Goal: Task Accomplishment & Management: Manage account settings

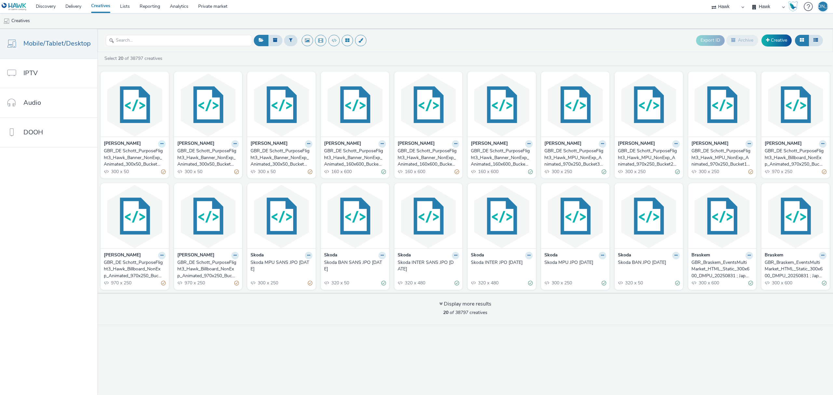
click at [162, 148] on button at bounding box center [161, 143] width 7 height 7
click at [153, 171] on link "Duplicate" at bounding box center [141, 168] width 49 height 13
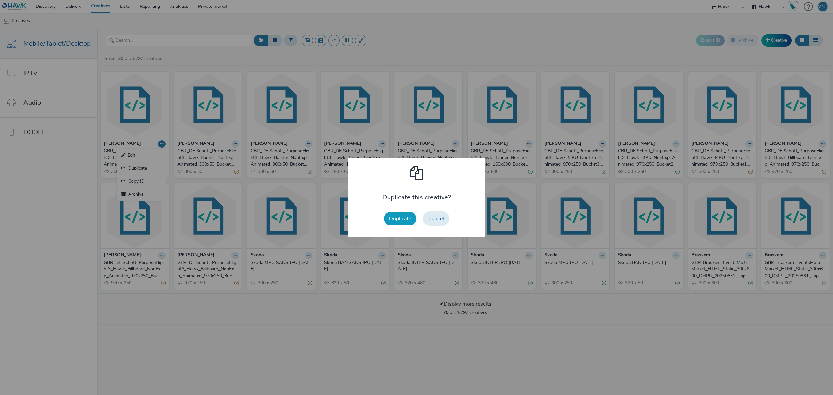
click at [395, 218] on button "Duplicate" at bounding box center [400, 219] width 32 height 14
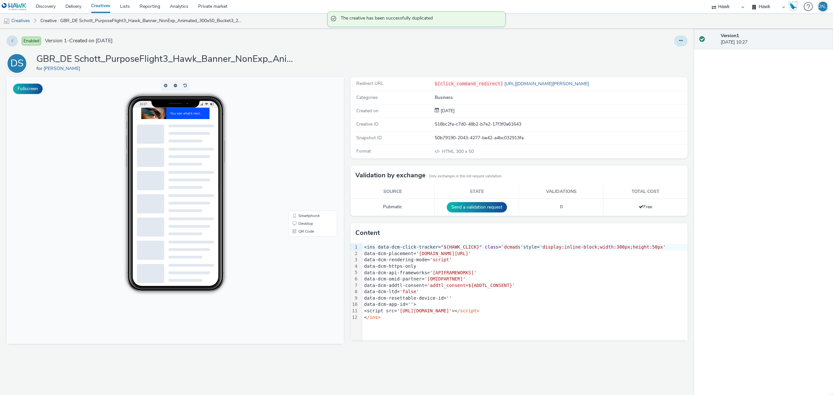
click at [685, 38] on div at bounding box center [680, 40] width 13 height 11
click at [685, 38] on button at bounding box center [680, 40] width 13 height 11
click at [679, 52] on link "Edit" at bounding box center [663, 54] width 49 height 13
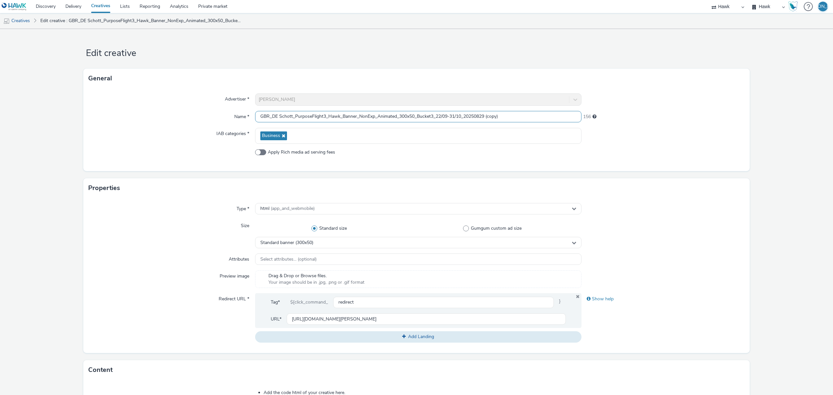
click at [408, 112] on input "GBR_DE Schott_PurposeFlight3_Hawk_Banner_NonExp_Animated_300x50_Bucket3_22/09-3…" at bounding box center [418, 116] width 326 height 11
drag, startPoint x: 485, startPoint y: 116, endPoint x: 510, endPoint y: 116, distance: 24.1
click at [510, 116] on input "GBR_DE Schott_PurposeFlight3_Hawk_MPU_NonExp_Animated_300x250_Bucket3_22/09-31/…" at bounding box center [418, 116] width 326 height 11
click at [362, 238] on div "Standard banner (300x50)" at bounding box center [418, 242] width 326 height 11
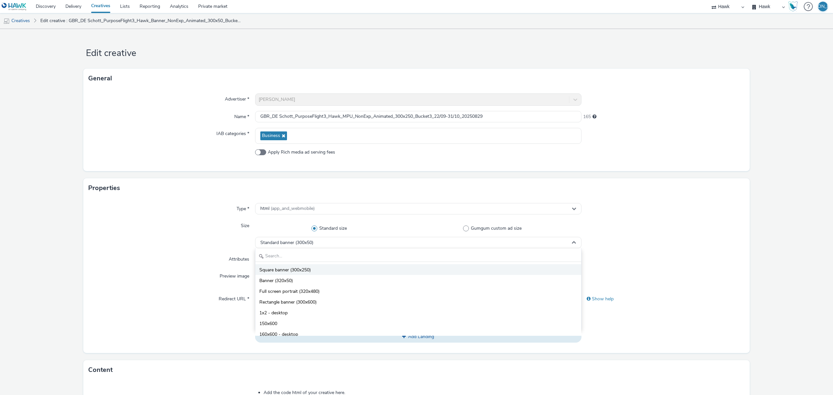
click at [358, 273] on li "Square banner (300x250)" at bounding box center [418, 269] width 326 height 11
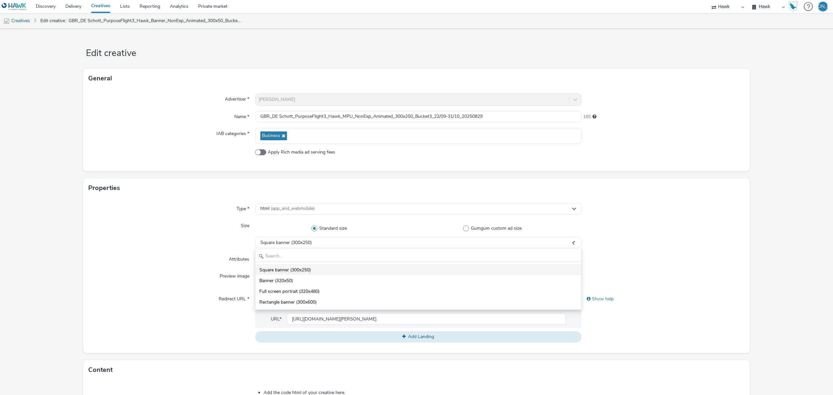
scroll to position [185, 0]
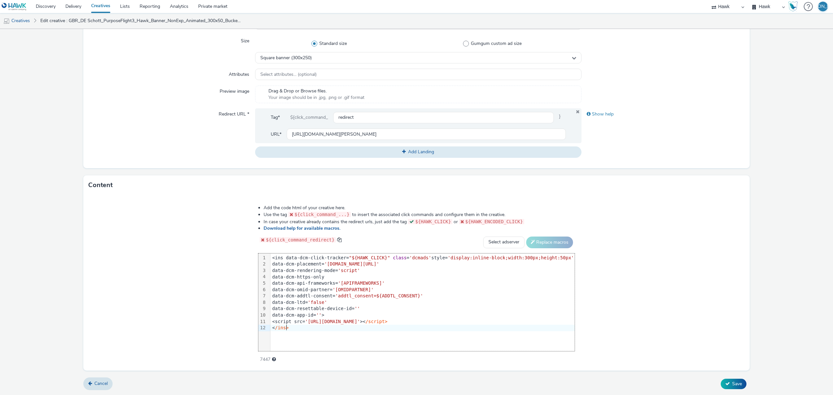
drag, startPoint x: 330, startPoint y: 331, endPoint x: 184, endPoint y: 150, distance: 231.8
click at [184, 150] on form "Edit creative General Advertiser * DE Schott Name * GBR_DE Schott_PurposeFlight…" at bounding box center [416, 119] width 833 height 551
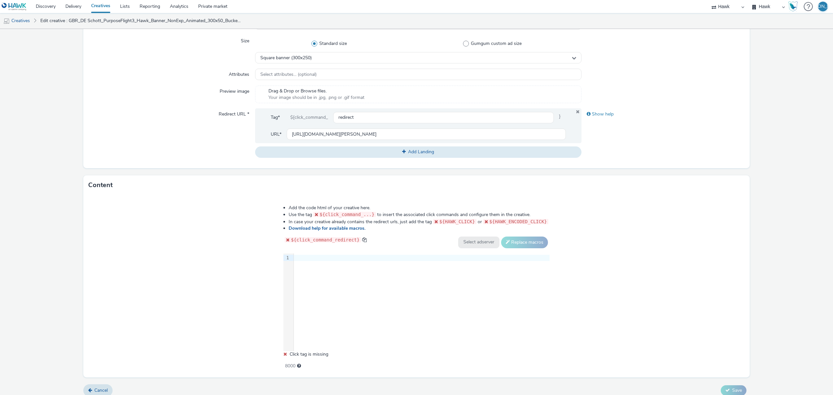
scroll to position [0, 0]
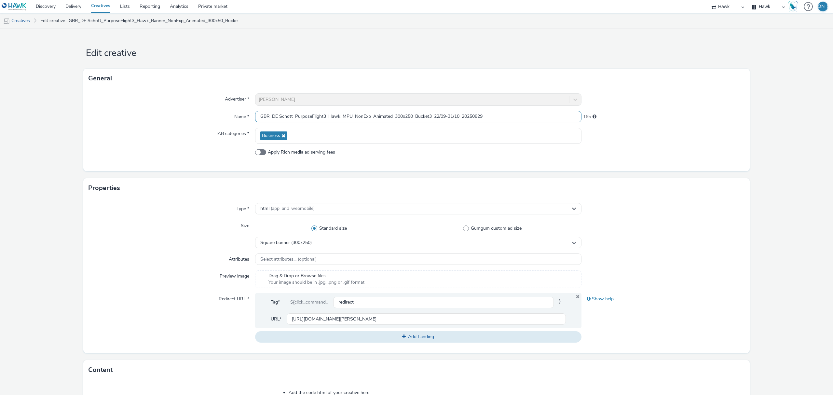
click at [431, 116] on input "GBR_DE Schott_PurposeFlight3_Hawk_MPU_NonExp_Animated_300x250_Bucket3_22/09-31/…" at bounding box center [418, 116] width 326 height 11
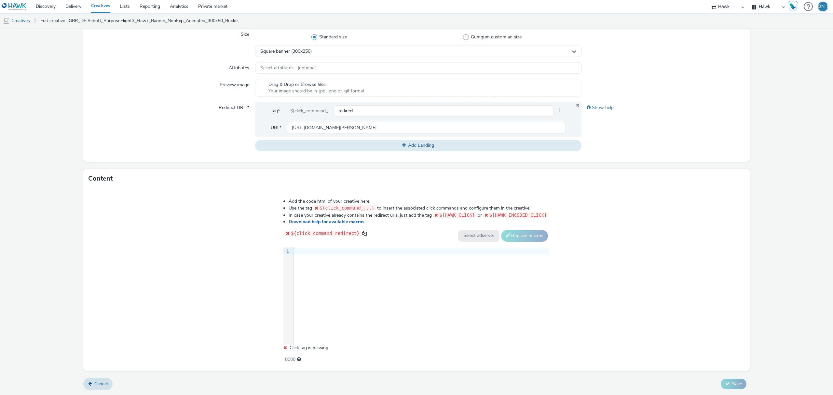
type input "GBR_DE Schott_PurposeFlight3_Hawk_MPU_NonExp_Animated_300x250_Bucket1_22/09-31/…"
click at [412, 274] on div "9 1 ›" at bounding box center [416, 296] width 266 height 98
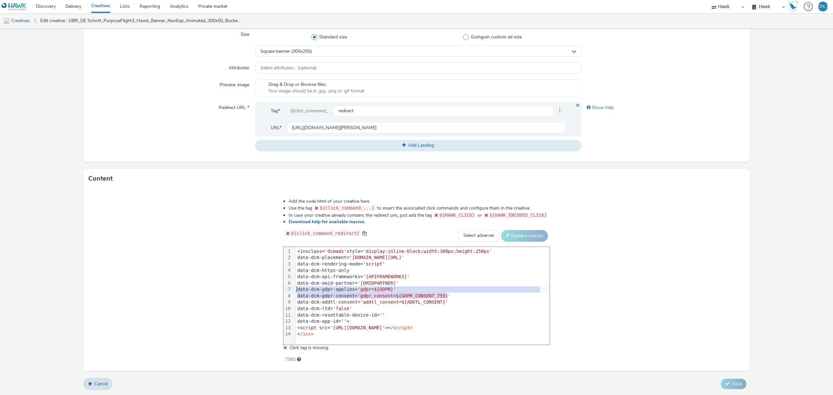
drag, startPoint x: 451, startPoint y: 298, endPoint x: 290, endPoint y: 290, distance: 160.9
click at [290, 290] on div "99 1 2 3 4 5 6 7 8 9 10 11 12 13 14 › <ins class = 'dcmads' style= 'display:inl…" at bounding box center [416, 296] width 266 height 98
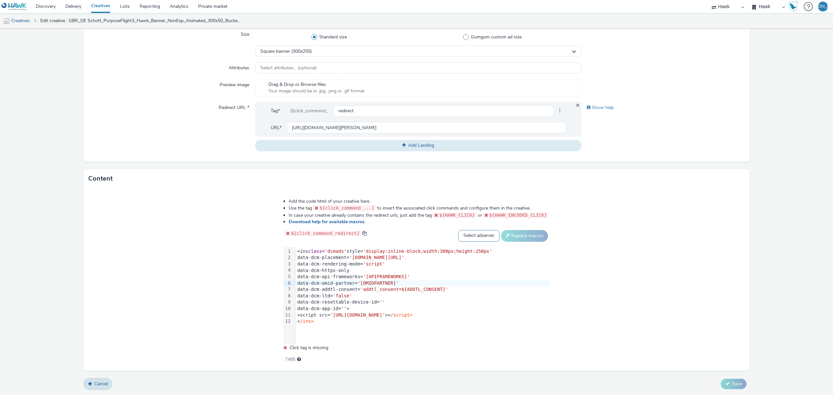
click at [468, 232] on select "Select adserver Sizmek DCM Adform Sting" at bounding box center [478, 236] width 41 height 12
select select "dcm"
click at [458, 230] on select "Select adserver Sizmek DCM Adform Sting" at bounding box center [478, 236] width 41 height 12
click at [530, 234] on button "Replace macros" at bounding box center [524, 236] width 47 height 12
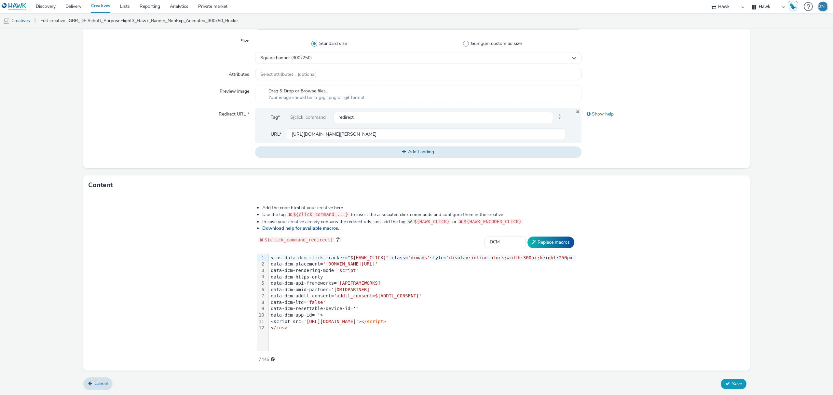
click at [732, 381] on span "Save" at bounding box center [737, 384] width 10 height 6
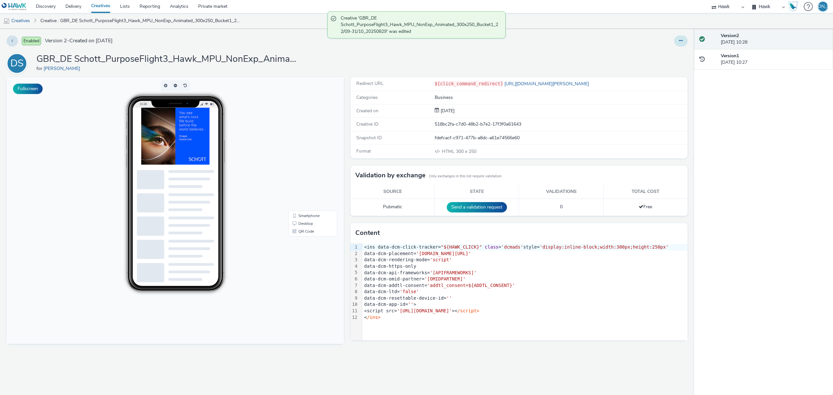
click at [682, 43] on icon at bounding box center [681, 40] width 4 height 5
click at [675, 64] on link "Duplicate" at bounding box center [663, 67] width 49 height 13
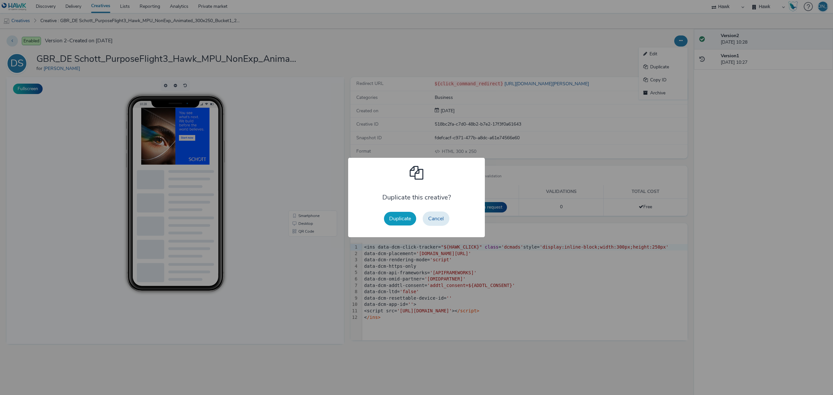
click at [409, 221] on button "Duplicate" at bounding box center [400, 219] width 32 height 14
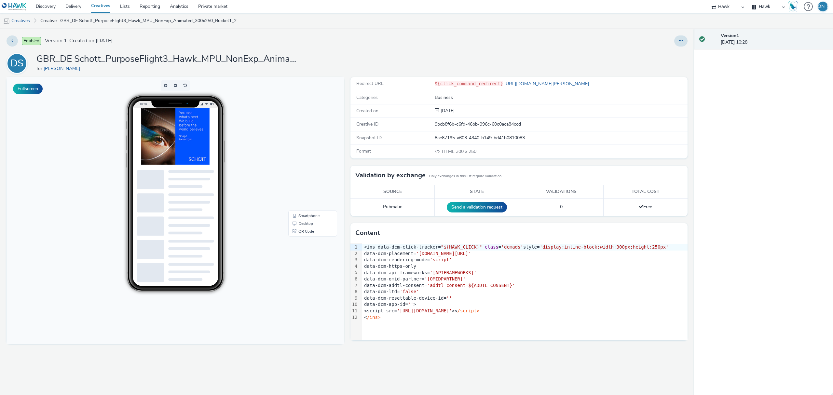
click at [676, 46] on div at bounding box center [680, 40] width 13 height 11
click at [677, 44] on button at bounding box center [680, 40] width 13 height 11
click at [676, 48] on link "Edit" at bounding box center [663, 54] width 49 height 13
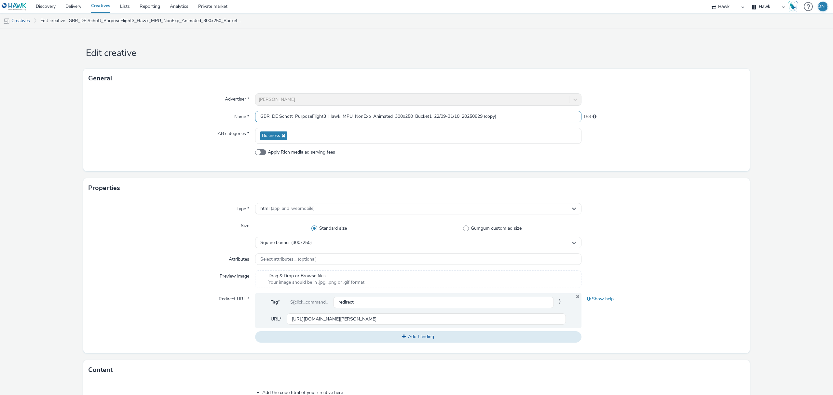
click at [502, 118] on input "GBR_DE Schott_PurposeFlight3_Hawk_MPU_NonExp_Animated_300x250_Bucket1_22/09-31/…" at bounding box center [418, 116] width 326 height 11
click at [428, 115] on input "GBR_DE Schott_PurposeFlight3_Hawk_MPU_NonExp_Animated_300x250_Bucket1_22/09-31/…" at bounding box center [418, 116] width 326 height 11
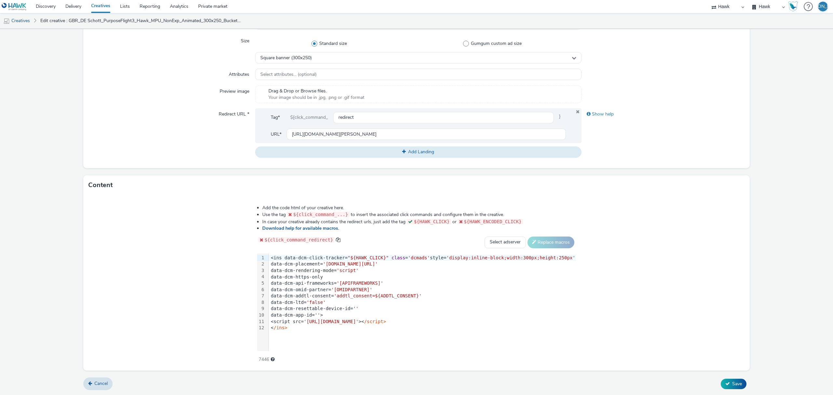
type input "GBR_DE Schott_PurposeFlight3_Hawk_MPU_NonExp_Animated_300x250_Bucket2_22/09-31/…"
drag, startPoint x: 311, startPoint y: 331, endPoint x: 197, endPoint y: 231, distance: 151.9
click at [197, 231] on div "Add the code html of your creative here. Use the tag ${click_command_...} to in…" at bounding box center [416, 283] width 666 height 176
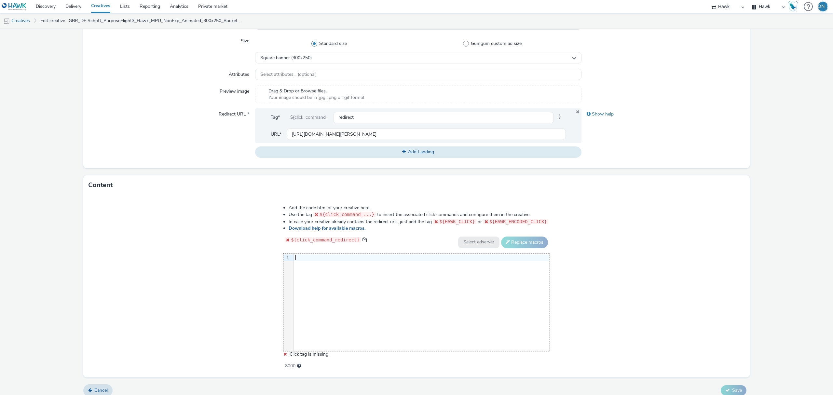
click at [354, 301] on div "9 1 ›" at bounding box center [416, 302] width 266 height 98
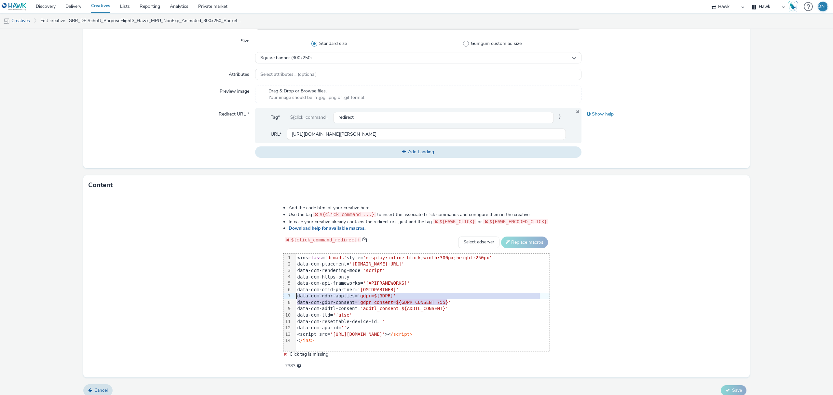
drag, startPoint x: 457, startPoint y: 301, endPoint x: 290, endPoint y: 296, distance: 167.6
click at [290, 296] on div "99 1 2 3 4 5 6 7 8 9 10 11 12 13 14 › <ins class = 'dcmads' style= 'display:inl…" at bounding box center [416, 302] width 266 height 98
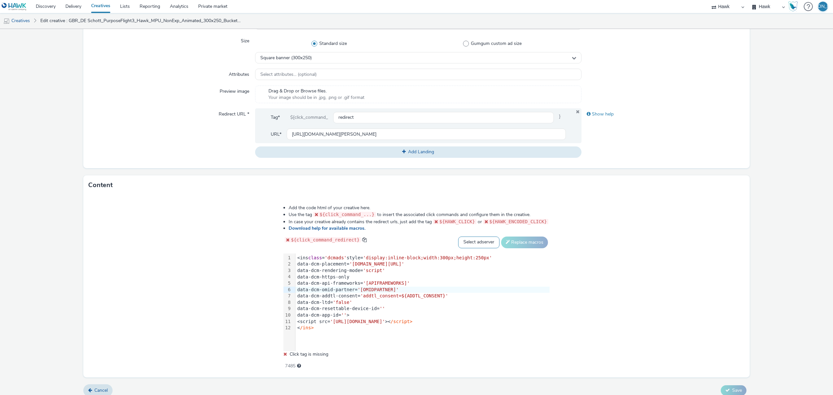
click at [459, 246] on select "Select adserver Sizmek DCM Adform Sting" at bounding box center [478, 243] width 41 height 12
select select "dcm"
click at [458, 237] on select "Select adserver Sizmek DCM Adform Sting" at bounding box center [478, 243] width 41 height 12
click at [510, 243] on button "Replace macros" at bounding box center [524, 243] width 47 height 12
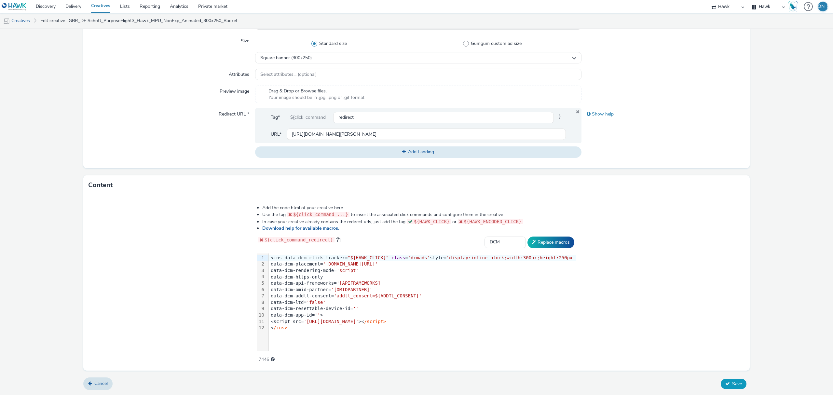
click at [731, 388] on button "Save" at bounding box center [734, 384] width 26 height 10
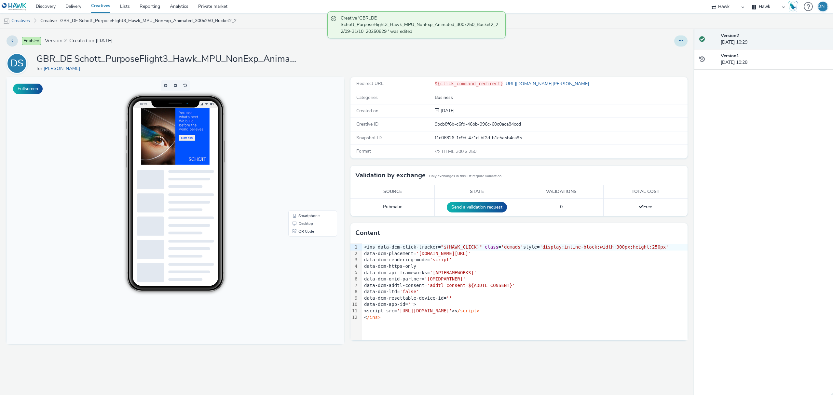
click at [679, 38] on button at bounding box center [680, 40] width 13 height 11
click at [677, 66] on link "Duplicate" at bounding box center [663, 67] width 49 height 13
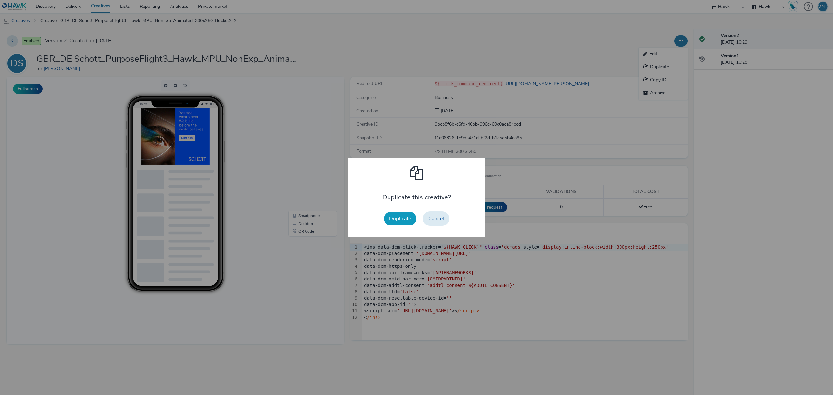
click at [413, 222] on button "Duplicate" at bounding box center [400, 219] width 32 height 14
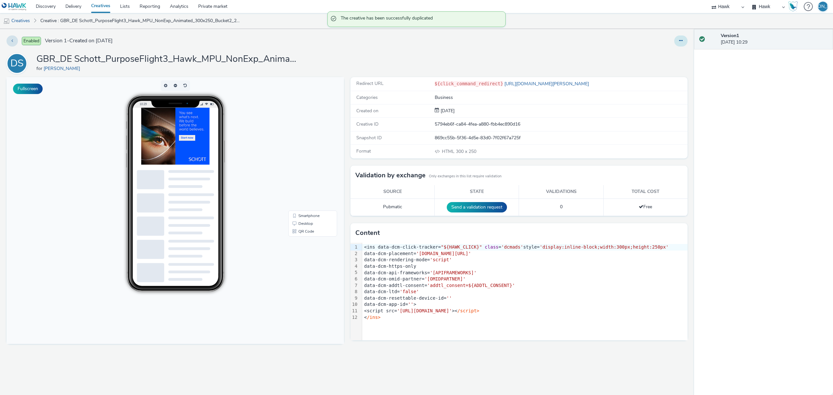
click at [682, 42] on icon at bounding box center [681, 40] width 4 height 5
click at [676, 55] on link "Edit" at bounding box center [663, 54] width 49 height 13
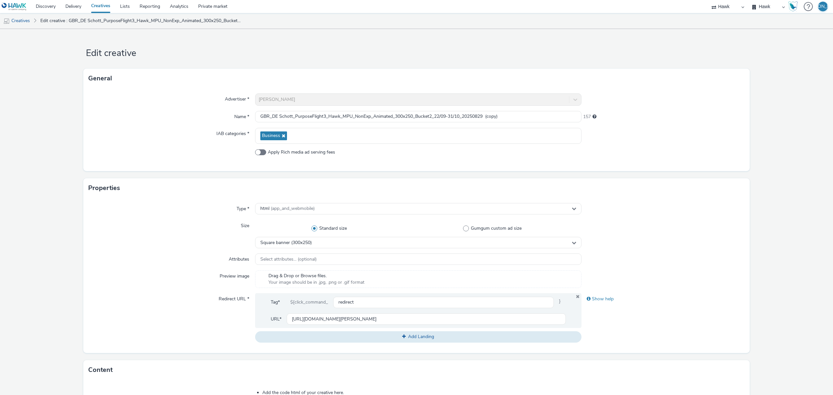
scroll to position [185, 0]
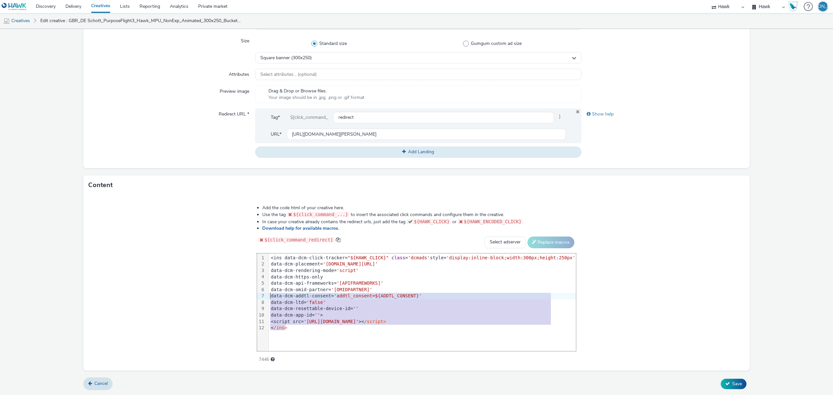
drag, startPoint x: 302, startPoint y: 329, endPoint x: 169, endPoint y: 210, distance: 179.1
click at [169, 210] on div "Add the code html of your creative here. Use the tag ${click_command_...} to in…" at bounding box center [416, 283] width 666 height 176
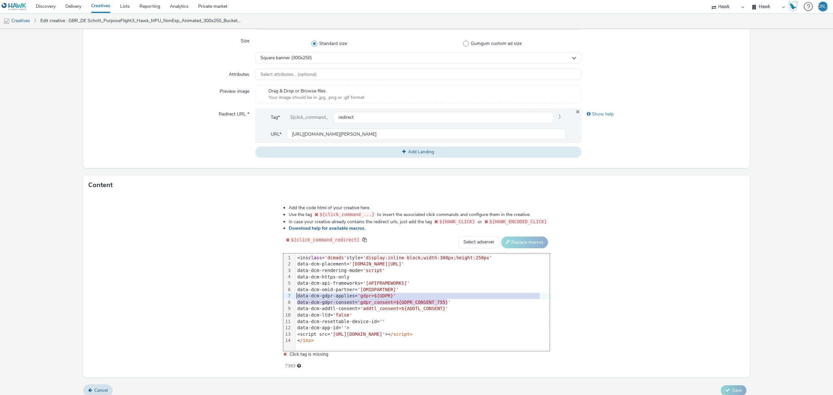
drag, startPoint x: 450, startPoint y: 302, endPoint x: 287, endPoint y: 295, distance: 163.2
click at [287, 295] on div "99 1 2 3 4 5 6 7 8 9 10 11 12 13 14 › <ins class = 'dcmads' style= 'display:inl…" at bounding box center [416, 302] width 266 height 98
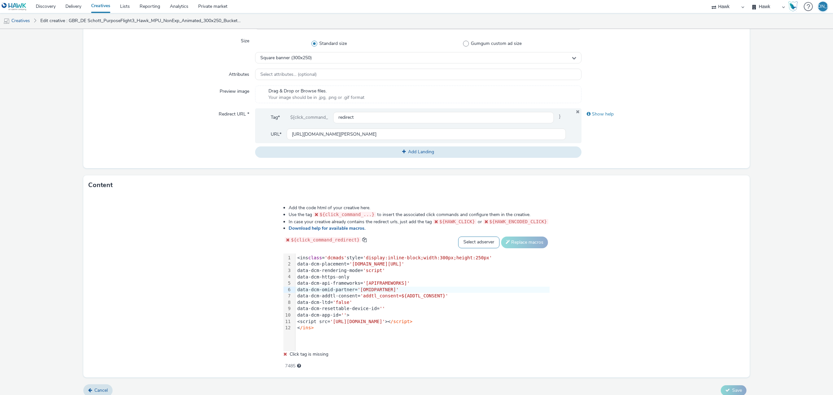
click at [483, 239] on select "Select adserver Sizmek DCM Adform Sting" at bounding box center [478, 243] width 41 height 12
select select "dcm"
click at [458, 237] on select "Select adserver Sizmek DCM Adform Sting" at bounding box center [478, 243] width 41 height 12
click at [518, 249] on div "Add the code html of your creative here. Use the tag ${click_command_...} to in…" at bounding box center [416, 283] width 313 height 167
click at [518, 247] on button "Replace macros" at bounding box center [524, 243] width 47 height 12
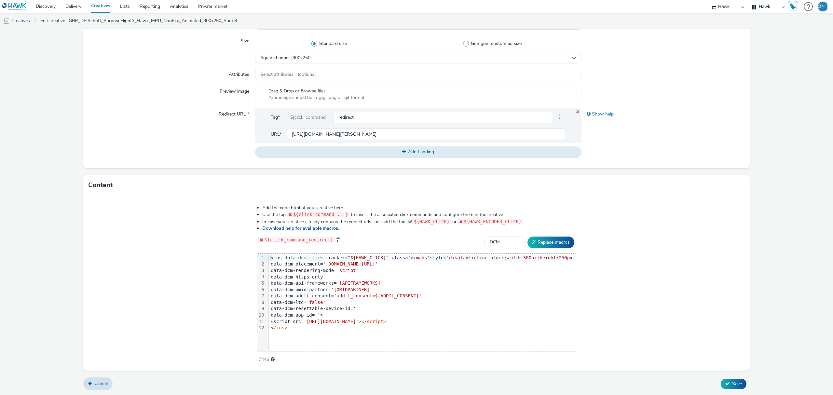
scroll to position [0, 0]
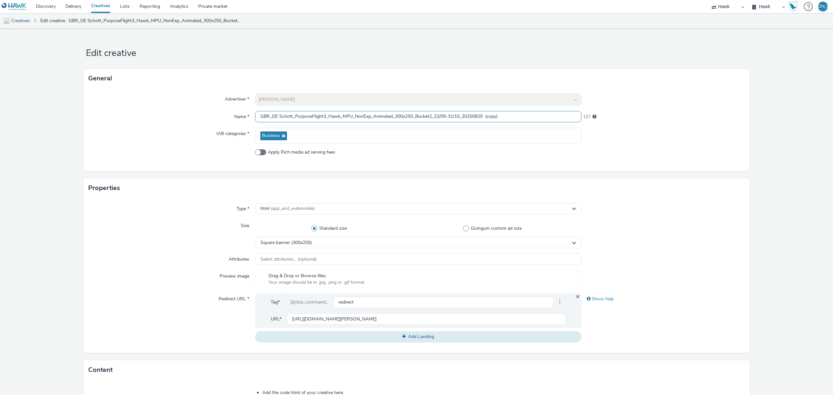
click at [430, 114] on input "GBR_DE Schott_PurposeFlight3_Hawk_MPU_NonExp_Animated_300x250_Bucket2_22/09-31/…" at bounding box center [418, 116] width 326 height 11
drag, startPoint x: 486, startPoint y: 120, endPoint x: 559, endPoint y: 112, distance: 73.6
click at [559, 112] on input "GBR_DE Schott_PurposeFlight3_Hawk_MPU_NonExp_Animated_300x250_Bucket3_22/09-31/…" at bounding box center [418, 116] width 326 height 11
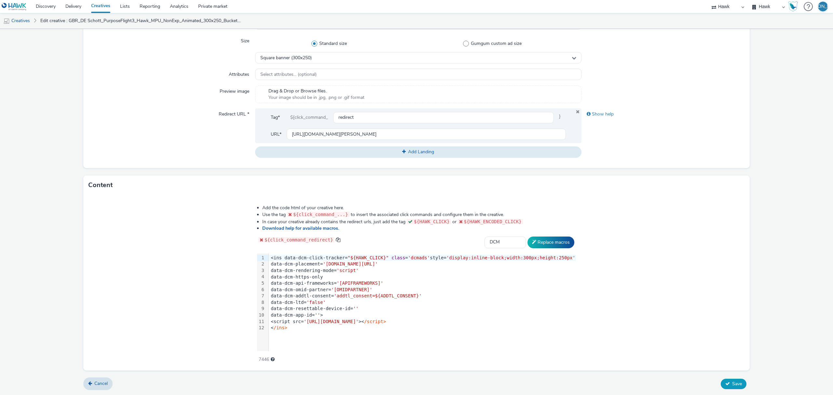
type input "GBR_DE Schott_PurposeFlight3_Hawk_MPU_NonExp_Animated_300x250_Bucket3_22/09-31/…"
click at [732, 387] on span "Save" at bounding box center [737, 384] width 10 height 6
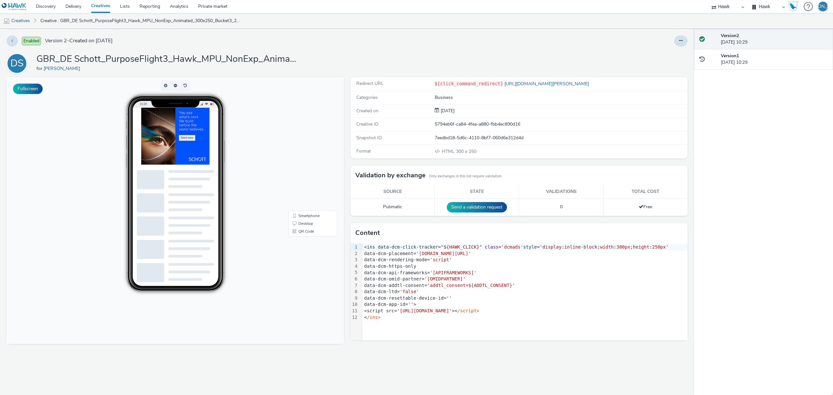
click at [812, 201] on div "Version 2 03 September 2025, 10:29 Version 1 03 September 2025, 10:29" at bounding box center [763, 212] width 139 height 366
click at [21, 21] on link "Creatives" at bounding box center [16, 21] width 33 height 16
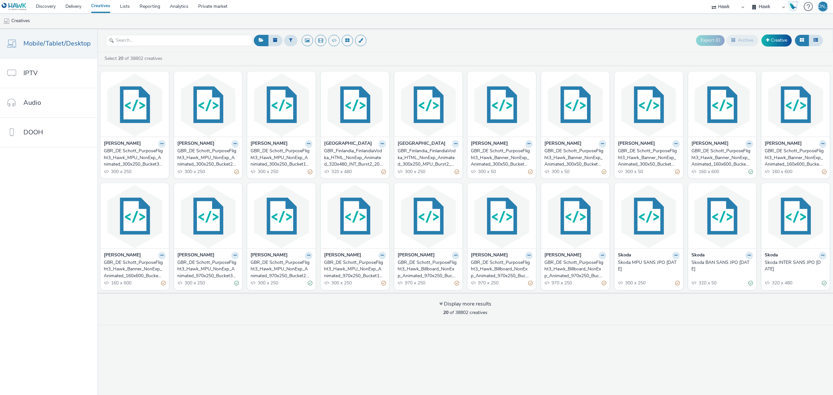
click at [422, 273] on div "GBR_DE Schott_PurposeFlight3_Hawk_Billboard_NonExp_Animated_970x250_Bucket3_Gen…" at bounding box center [427, 269] width 59 height 20
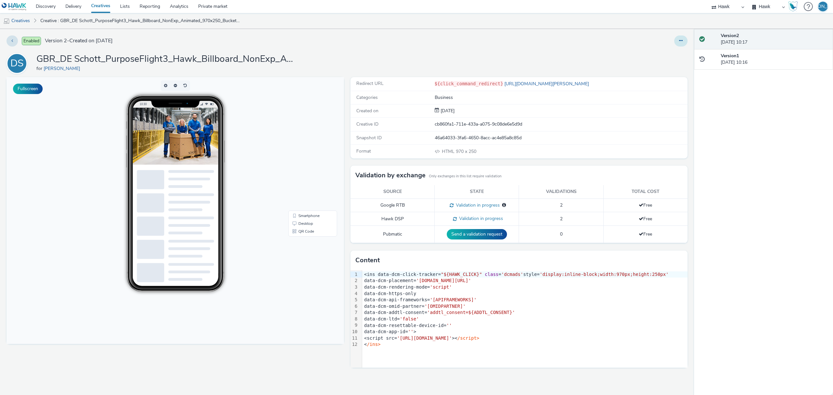
click at [684, 39] on button at bounding box center [680, 40] width 13 height 11
click at [672, 56] on link "Edit" at bounding box center [663, 54] width 49 height 13
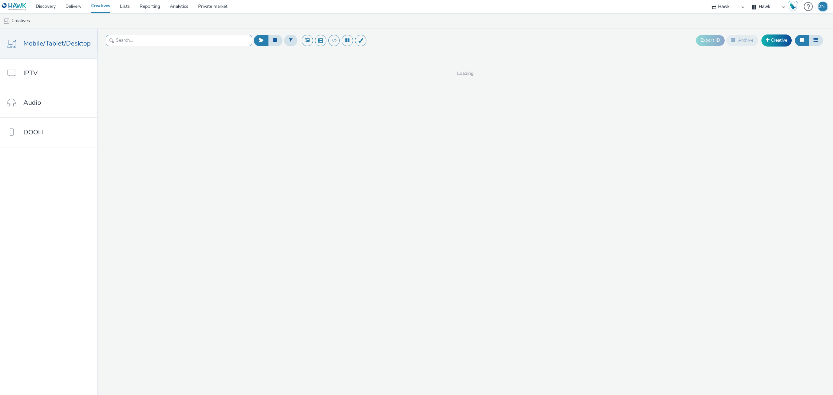
click at [115, 42] on input "text" at bounding box center [179, 40] width 146 height 11
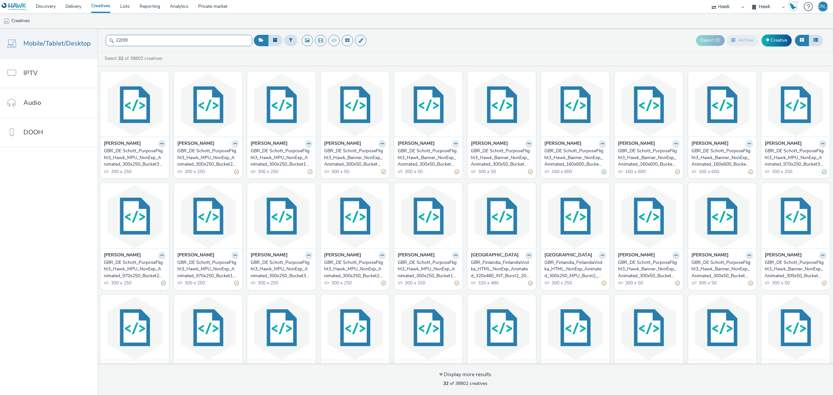
type input "22/09"
click at [199, 280] on span "300 x 250" at bounding box center [194, 283] width 21 height 6
click at [275, 270] on div "GBR_DE Schott_PurposeFlight3_Hawk_MPU_NonExp_Animated_300x250_Bucket3_22/09-31/…" at bounding box center [280, 269] width 59 height 20
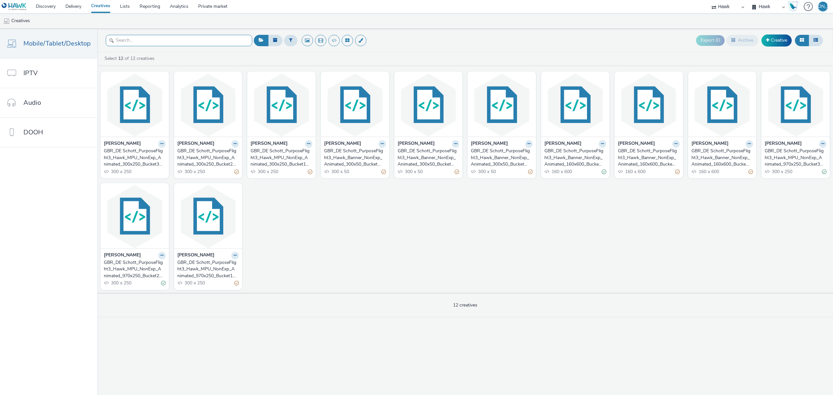
click at [140, 44] on input "text" at bounding box center [179, 40] width 146 height 11
type input "22/09-"
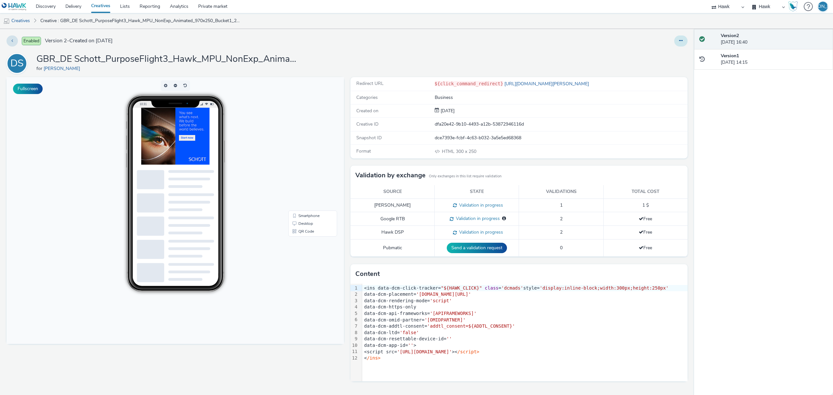
click at [676, 42] on button at bounding box center [680, 40] width 13 height 11
click at [676, 54] on link "Edit" at bounding box center [663, 54] width 49 height 13
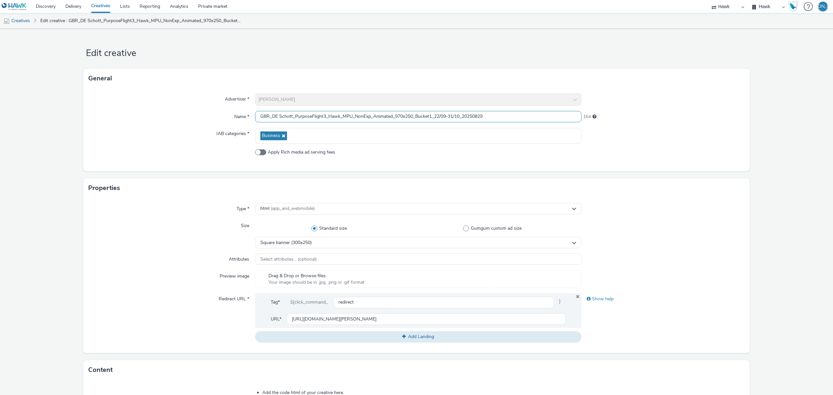
click at [401, 115] on input "GBR_DE Schott_PurposeFlight3_Hawk_MPU_NonExp_Animated_970x250_Bucket1_22/09-31/…" at bounding box center [418, 116] width 326 height 11
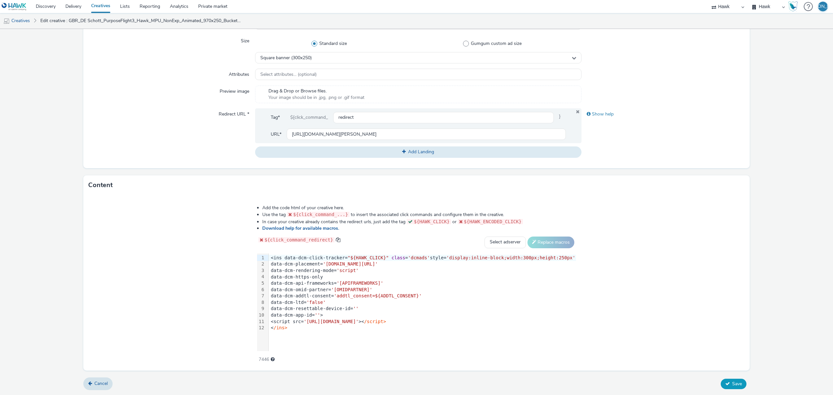
type input "GBR_DE Schott_PurposeFlight3_Hawk_MPU_NonExp_Animated_300x250_Bucket1_22/09-31/…"
click at [725, 382] on icon at bounding box center [727, 383] width 5 height 5
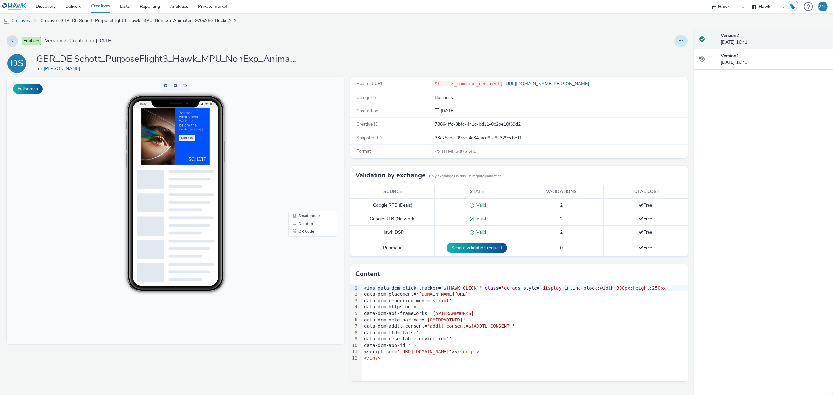
click at [682, 44] on button at bounding box center [680, 40] width 13 height 11
click at [679, 50] on link "Edit" at bounding box center [663, 54] width 49 height 13
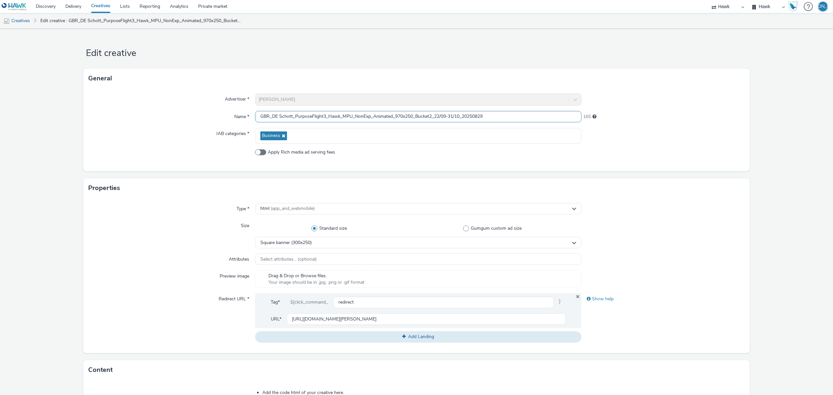
click at [399, 116] on input "GBR_DE Schott_PurposeFlight3_Hawk_MPU_NonExp_Animated_970x250_Bucket2_22/09-31/…" at bounding box center [418, 116] width 326 height 11
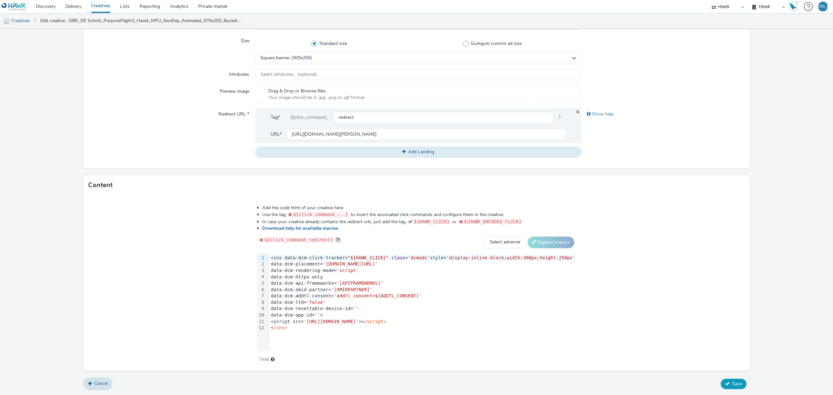
type input "GBR_DE Schott_PurposeFlight3_Hawk_MPU_NonExp_Animated_300x250_Bucket2_22/09-31/…"
click at [732, 387] on span "Save" at bounding box center [737, 384] width 10 height 6
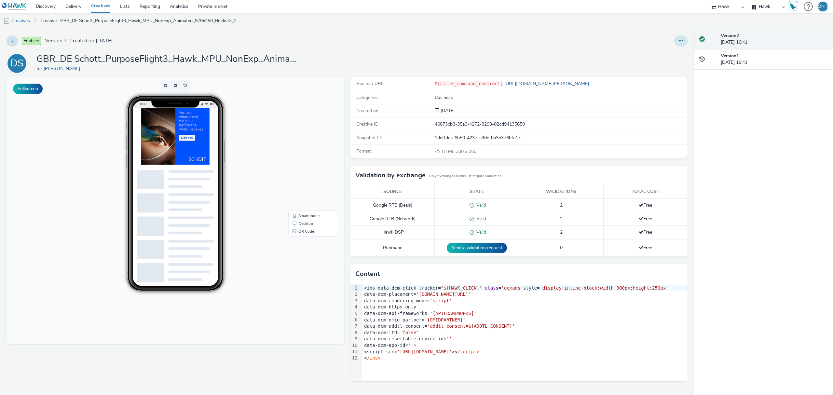
click at [678, 38] on button at bounding box center [680, 40] width 13 height 11
click at [672, 52] on link "Edit" at bounding box center [663, 54] width 49 height 13
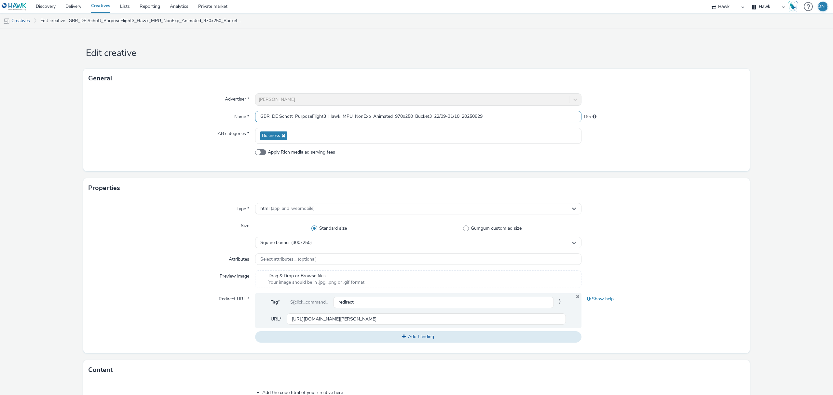
click at [398, 115] on input "GBR_DE Schott_PurposeFlight3_Hawk_MPU_NonExp_Animated_970x250_Bucket3_22/09-31/…" at bounding box center [418, 116] width 326 height 11
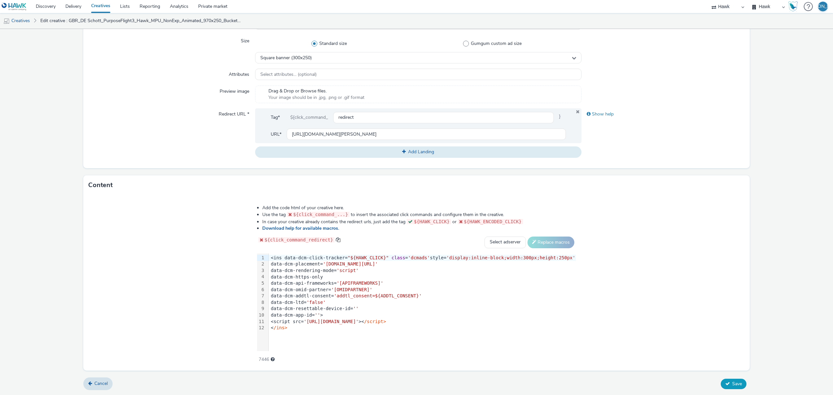
type input "GBR_DE Schott_PurposeFlight3_Hawk_MPU_NonExp_Animated_300x250_Bucket3_22/09-31/…"
click at [723, 387] on button "Save" at bounding box center [734, 384] width 26 height 10
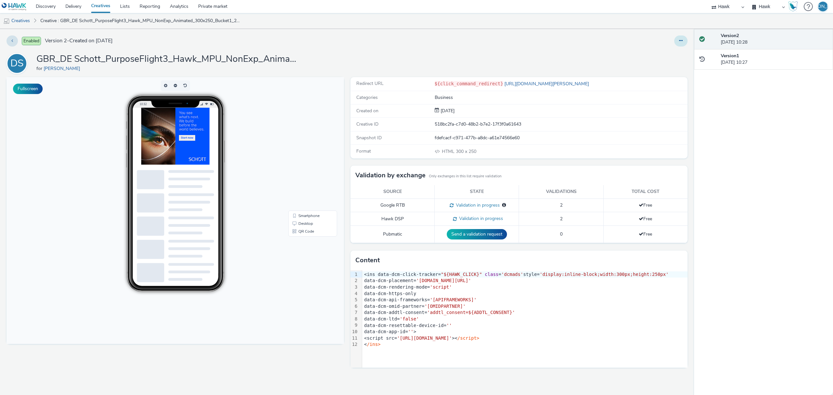
click at [683, 40] on button at bounding box center [680, 40] width 13 height 11
click at [663, 55] on link "Edit" at bounding box center [663, 54] width 49 height 13
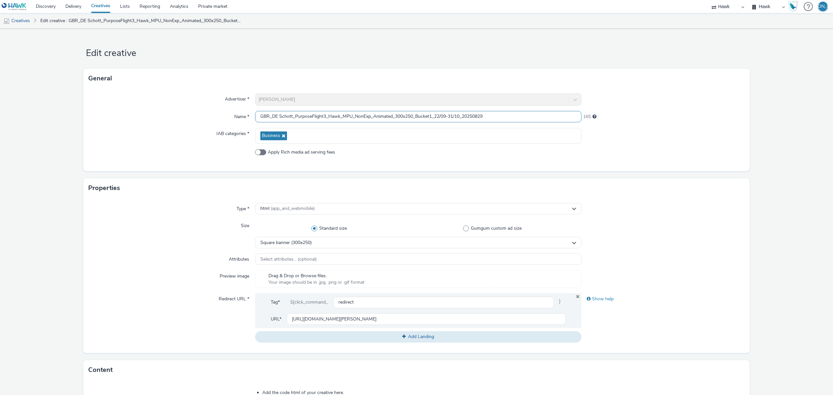
click at [350, 115] on input "GBR_DE Schott_PurposeFlight3_Hawk_MPU_NonExp_Animated_300x250_Bucket1_22/09-31/…" at bounding box center [418, 116] width 326 height 11
type input "GBR_DE Schott_PurposeFlight3_Hawk_Billboard_NonExp_Animated_300x250_Bucket1_22/…"
click at [277, 243] on span "Square banner (300x250)" at bounding box center [285, 243] width 51 height 6
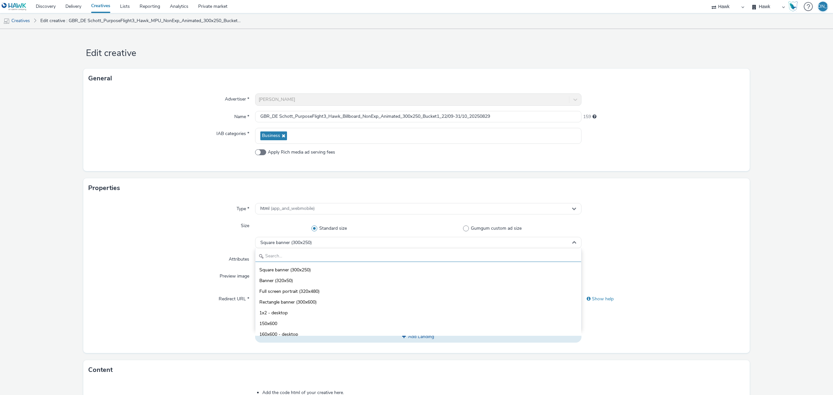
click at [302, 256] on input "text" at bounding box center [418, 256] width 326 height 11
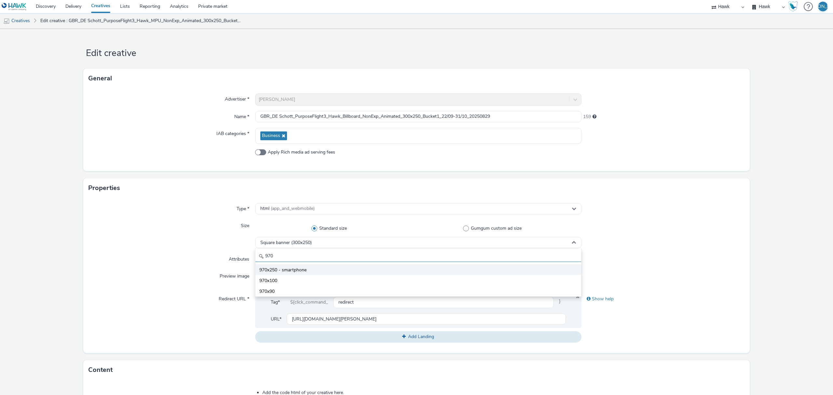
type input "970"
click at [304, 267] on li "970x250 - smartphone" at bounding box center [418, 269] width 326 height 11
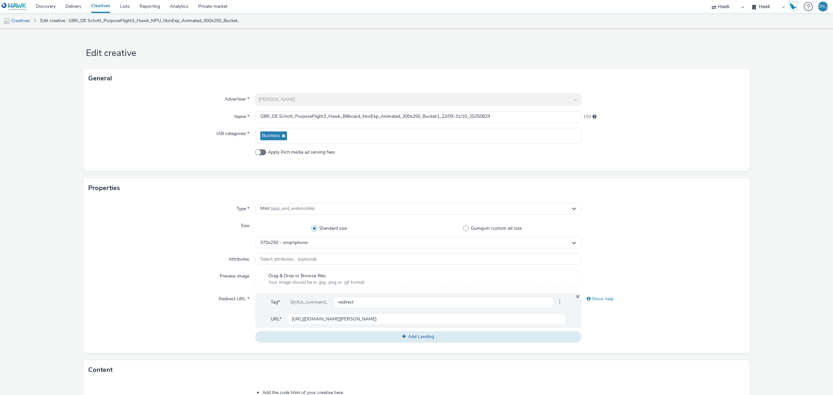
scroll to position [185, 0]
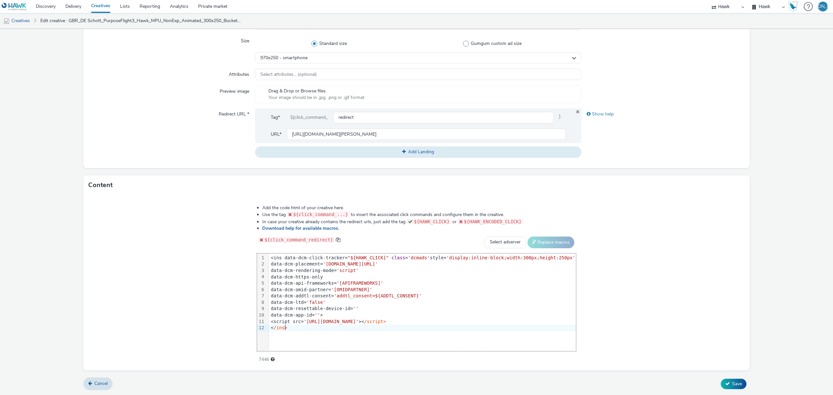
drag, startPoint x: 362, startPoint y: 331, endPoint x: 131, endPoint y: 178, distance: 277.3
click at [131, 178] on div "Content Add the code html of your creative here. Use the tag ${click_command_..…" at bounding box center [416, 272] width 666 height 195
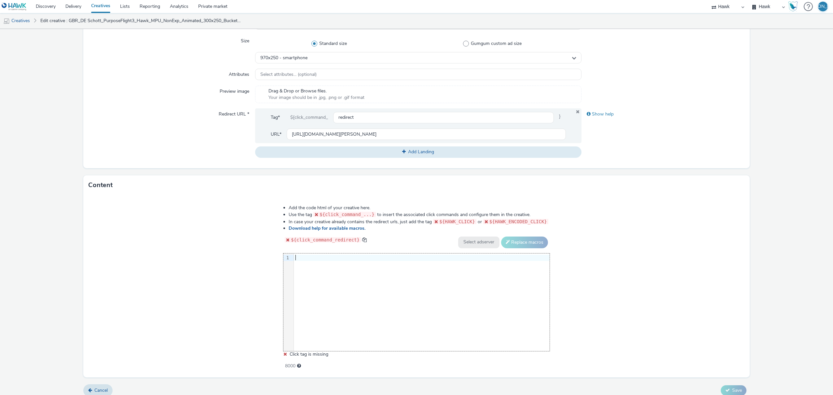
click at [406, 290] on div "9 1 ›" at bounding box center [416, 302] width 266 height 98
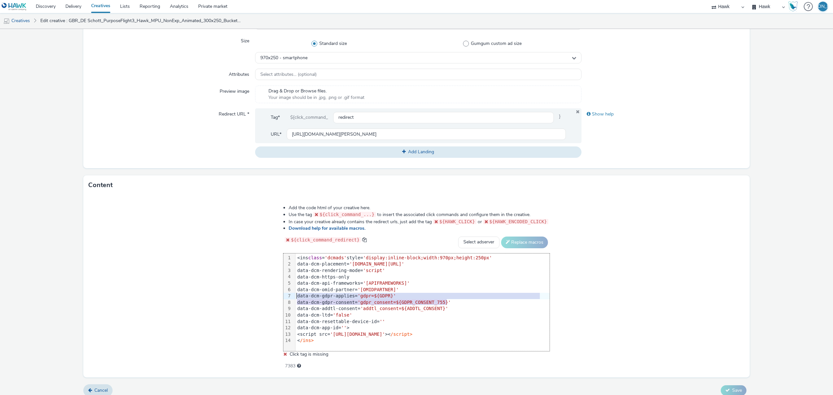
drag, startPoint x: 452, startPoint y: 302, endPoint x: 287, endPoint y: 297, distance: 165.7
click at [287, 297] on div "99 1 2 3 4 5 6 7 8 9 10 11 12 13 14 › <ins class = 'dcmads' style= 'display:inl…" at bounding box center [416, 302] width 266 height 98
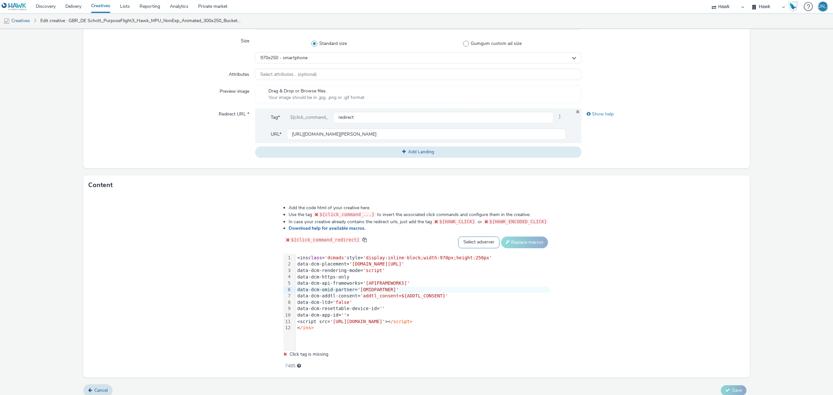
click at [469, 239] on select "Select adserver Sizmek DCM Adform Sting" at bounding box center [478, 243] width 41 height 12
select select "dcm"
click at [458, 237] on select "Select adserver Sizmek DCM Adform Sting" at bounding box center [478, 243] width 41 height 12
click at [527, 237] on button "Replace macros" at bounding box center [524, 243] width 47 height 12
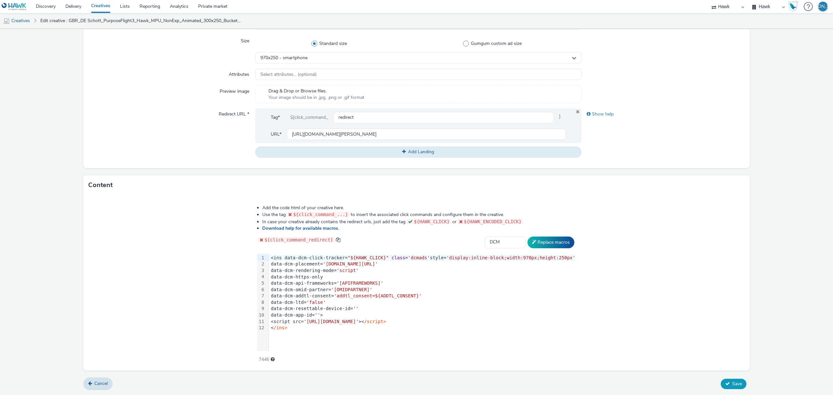
click at [732, 383] on span "Save" at bounding box center [737, 384] width 10 height 6
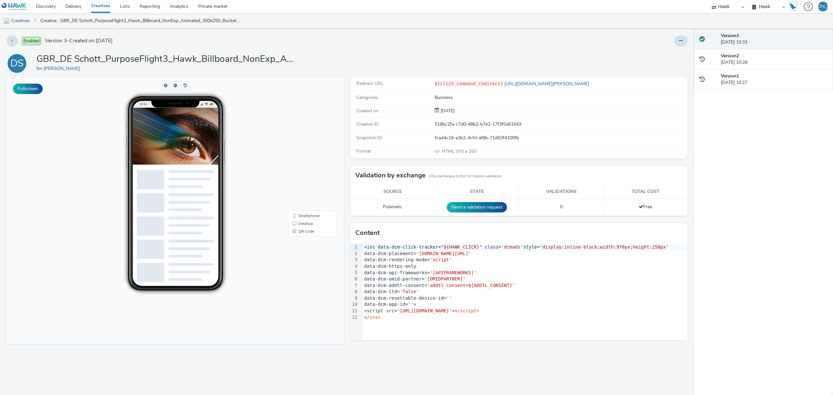
scroll to position [0, 7]
click at [678, 44] on button at bounding box center [680, 40] width 13 height 11
click at [674, 69] on link "Duplicate" at bounding box center [663, 67] width 49 height 13
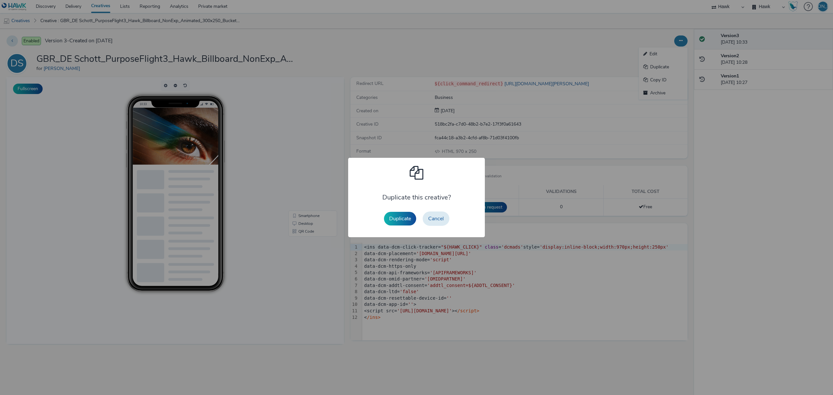
click at [409, 225] on div "Duplicate Cancel" at bounding box center [417, 218] width 72 height 21
click at [406, 215] on button "Duplicate" at bounding box center [400, 219] width 32 height 14
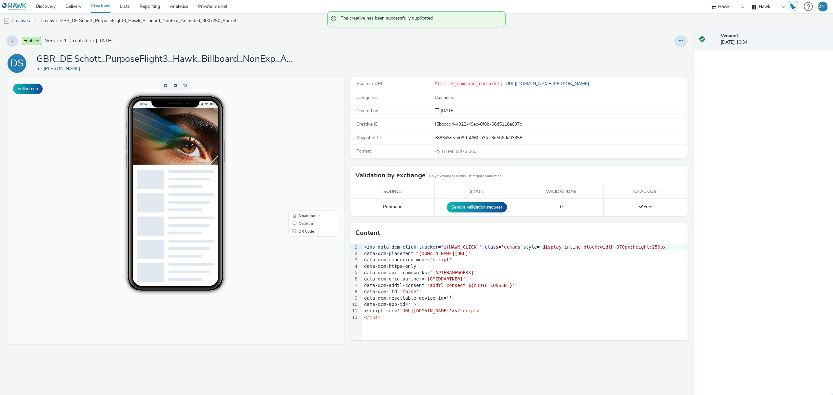
click at [676, 44] on button at bounding box center [680, 40] width 13 height 11
click at [671, 53] on link "Edit" at bounding box center [663, 54] width 49 height 13
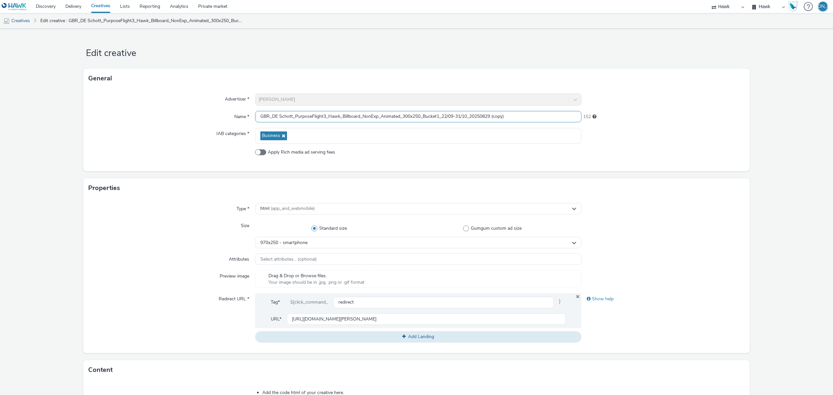
click at [434, 115] on input "GBR_DE Schott_PurposeFlight3_Hawk_Billboard_NonExp_Animated_300x250_Bucket1_22/…" at bounding box center [418, 116] width 326 height 11
click at [523, 113] on input "GBR_DE Schott_PurposeFlight3_Hawk_Billboard_NonExp_Animated_300x250_Bucket2_22/…" at bounding box center [418, 116] width 326 height 11
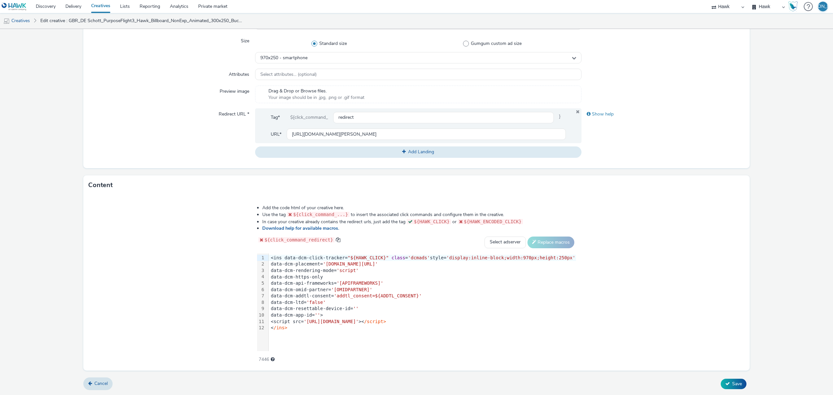
type input "GBR_DE Schott_PurposeFlight3_Hawk_Billboard_NonExp_Animated_300x250_Bucket2_22/…"
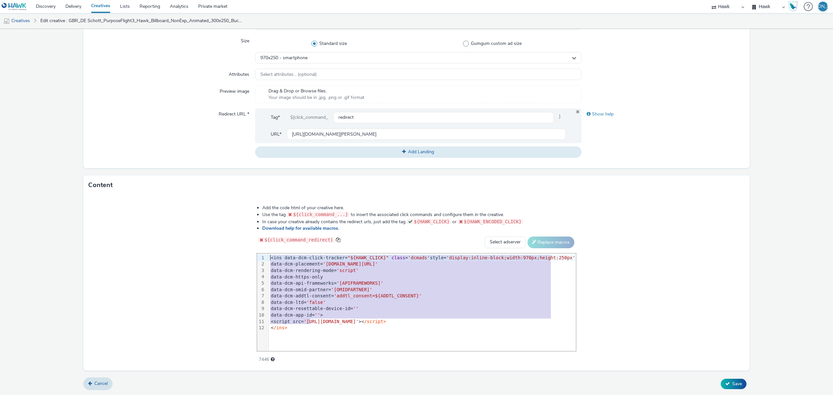
drag, startPoint x: 320, startPoint y: 324, endPoint x: 146, endPoint y: 146, distance: 249.2
click at [146, 146] on form "Edit creative General Advertiser * DE Schott Name * GBR_DE Schott_PurposeFlight…" at bounding box center [416, 119] width 833 height 551
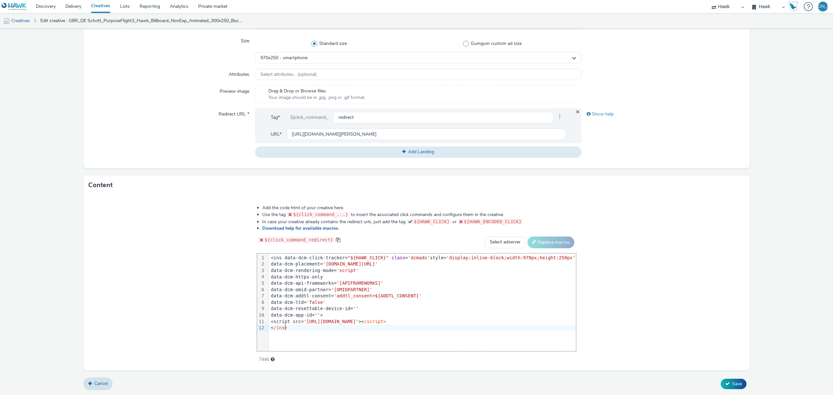
click at [311, 333] on div "99 1 2 3 4 5 6 7 8 9 10 11 12 › <ins data-dcm-click-tracker= "${HAWK_CLICK}" cl…" at bounding box center [416, 302] width 319 height 98
click at [304, 327] on div "< /ins>" at bounding box center [422, 328] width 307 height 7
drag, startPoint x: 304, startPoint y: 327, endPoint x: 230, endPoint y: 249, distance: 108.0
click at [230, 249] on div "Add the code html of your creative here. Use the tag ${click_command_...} to in…" at bounding box center [416, 283] width 666 height 176
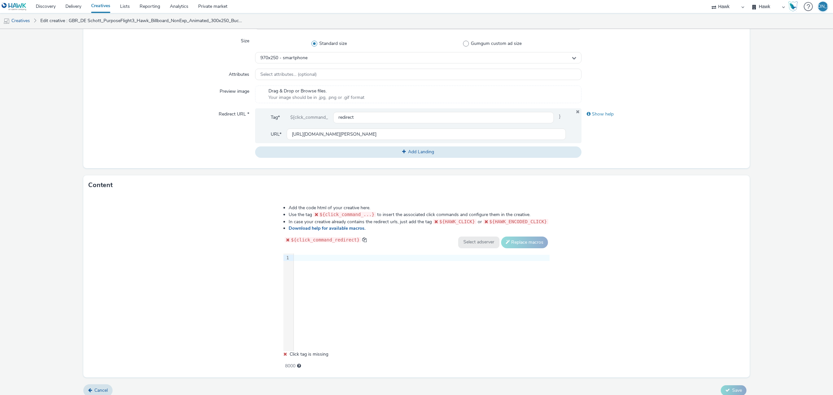
click at [823, 219] on form "Edit creative General Advertiser * DE Schott Name * GBR_DE Schott_PurposeFlight…" at bounding box center [416, 122] width 833 height 557
click at [426, 326] on div "9 1 ›" at bounding box center [416, 302] width 266 height 98
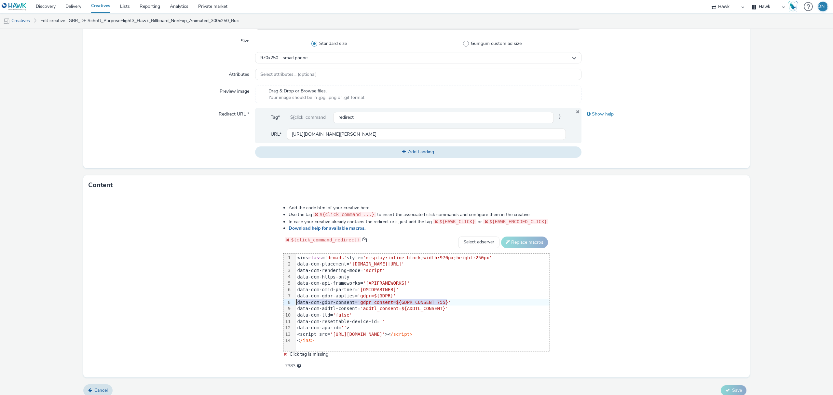
drag, startPoint x: 459, startPoint y: 301, endPoint x: 295, endPoint y: 301, distance: 163.3
click at [295, 301] on div "99 1 2 3 4 5 6 7 8 9 10 11 12 13 14 › <ins class = 'dcmads' style= 'display:inl…" at bounding box center [416, 302] width 266 height 98
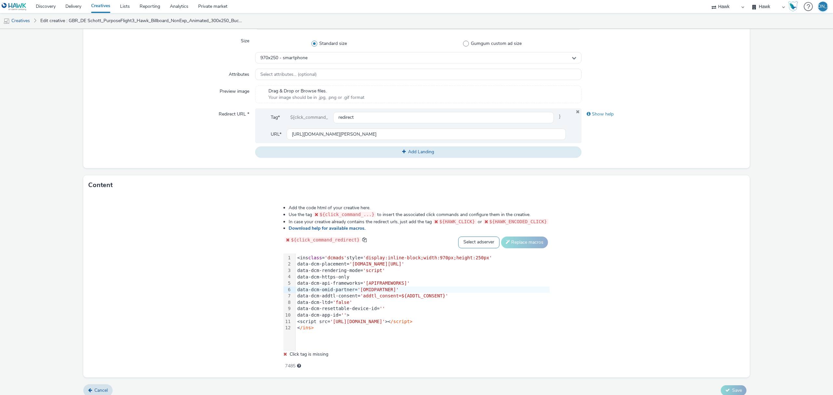
click at [458, 241] on select "Select adserver Sizmek DCM Adform Sting" at bounding box center [478, 243] width 41 height 12
select select "dcm"
click at [458, 237] on select "Select adserver Sizmek DCM Adform Sting" at bounding box center [478, 243] width 41 height 12
click at [508, 242] on button "Replace macros" at bounding box center [524, 243] width 47 height 12
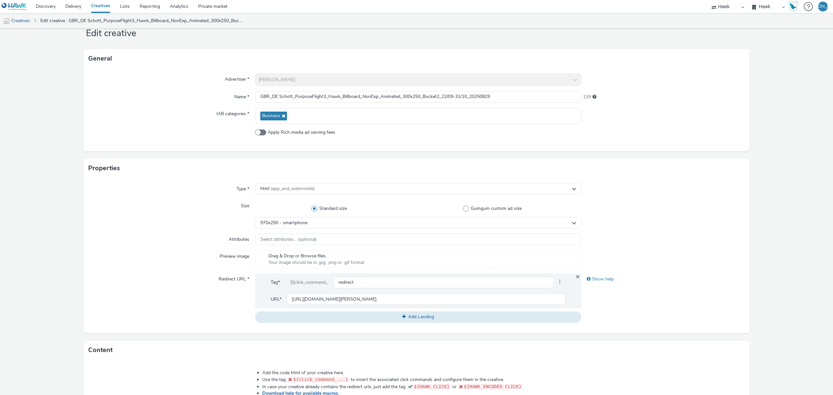
scroll to position [0, 0]
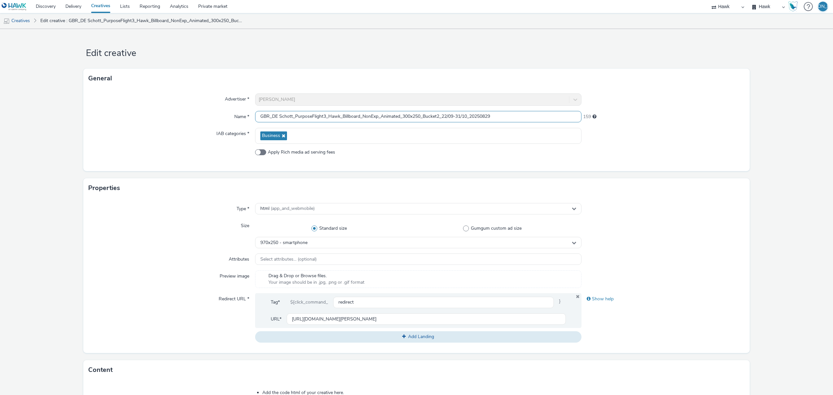
click at [409, 112] on input "GBR_DE Schott_PurposeFlight3_Hawk_Billboard_NonExp_Animated_300x250_Bucket2_22/…" at bounding box center [418, 116] width 326 height 11
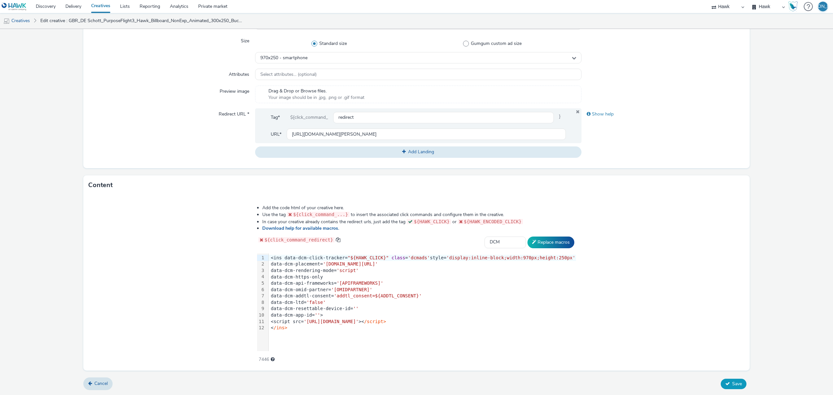
type input "GBR_DE Schott_PurposeFlight3_Hawk_Billboard_NonExp_Animated_970x250_Bucket2_22/…"
click at [721, 388] on button "Save" at bounding box center [734, 384] width 26 height 10
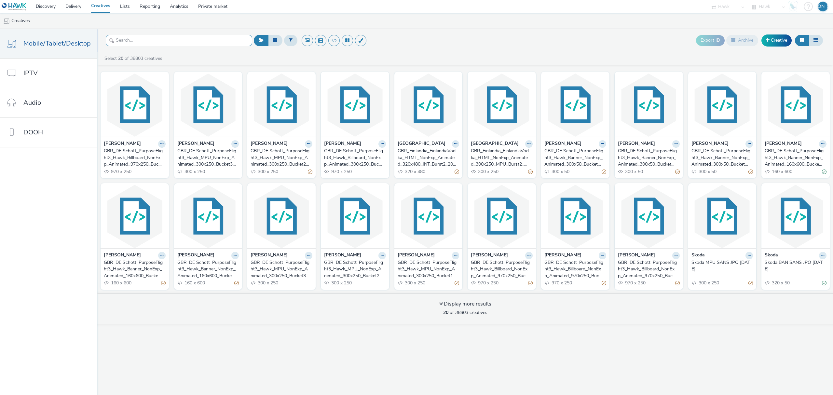
click at [174, 38] on input "text" at bounding box center [179, 40] width 146 height 11
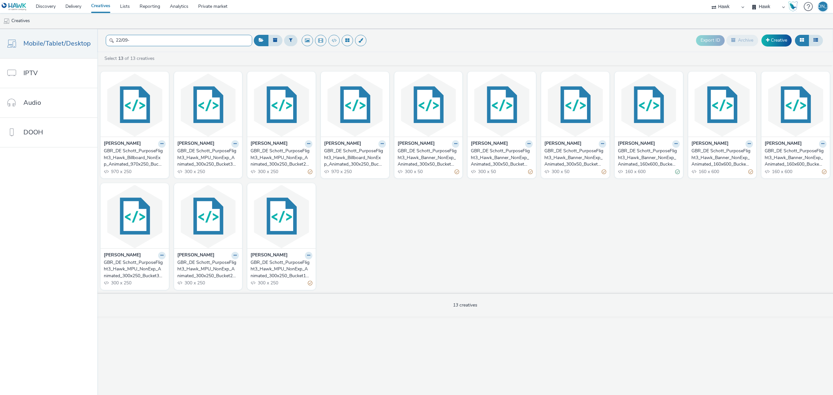
type input "22/09-"
drag, startPoint x: 207, startPoint y: 153, endPoint x: 412, endPoint y: 230, distance: 218.4
click at [412, 230] on div "[PERSON_NAME] GBR_DE Schott_PurposeFlight3_Hawk_Billboard_NonExp_Animated_970x2…" at bounding box center [465, 180] width 736 height 224
click at [305, 143] on button at bounding box center [308, 143] width 7 height 7
click at [272, 194] on icon at bounding box center [271, 194] width 7 height 5
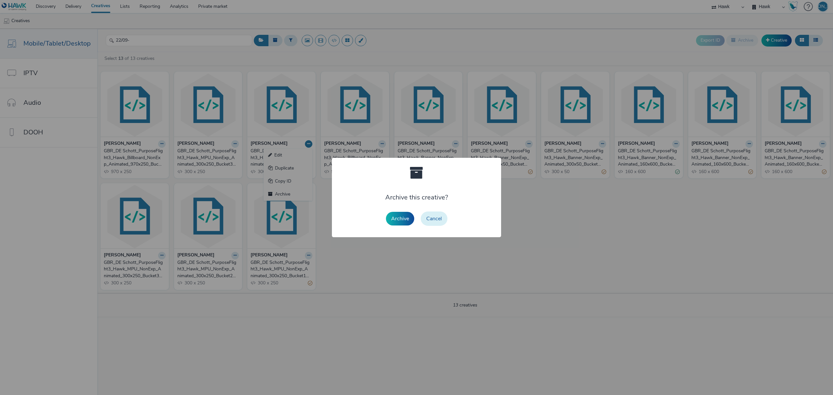
click at [436, 219] on button "Cancel" at bounding box center [434, 219] width 27 height 14
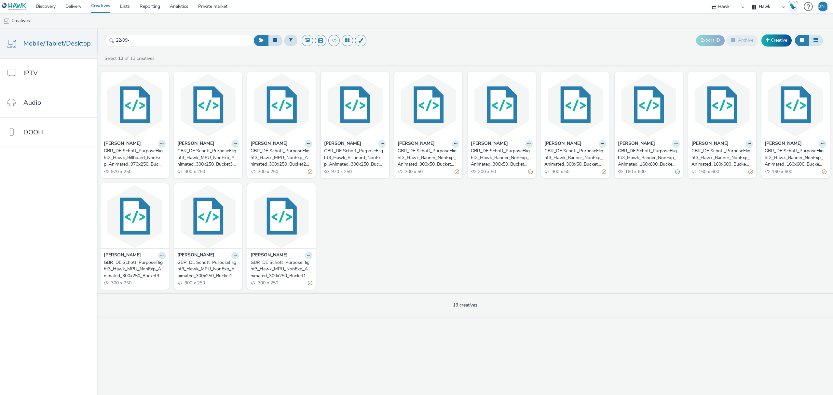
click at [820, 42] on button at bounding box center [816, 40] width 14 height 11
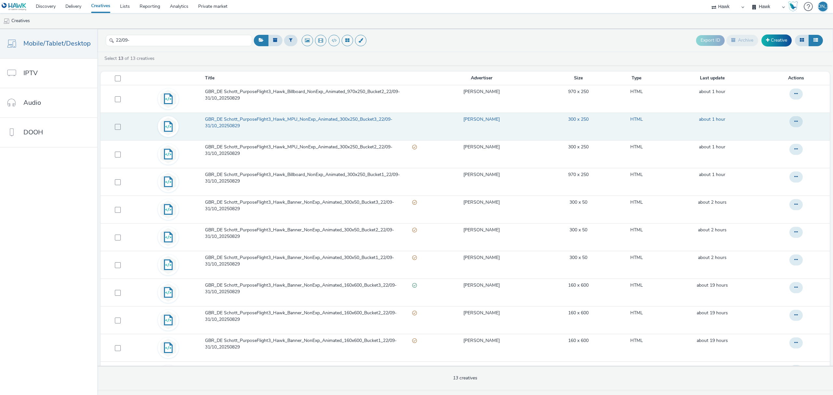
click at [113, 130] on td at bounding box center [117, 127] width 32 height 28
click at [117, 128] on span at bounding box center [118, 127] width 6 height 6
checkbox input "true"
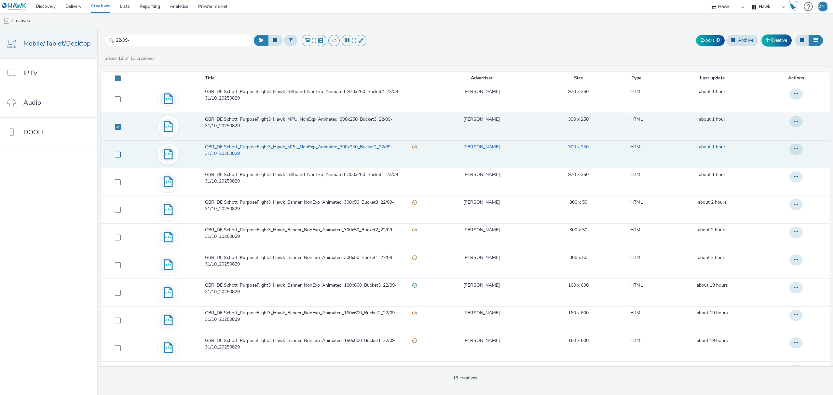
click at [119, 156] on span at bounding box center [118, 155] width 6 height 6
checkbox input "true"
click at [742, 38] on button "Archive" at bounding box center [742, 40] width 32 height 11
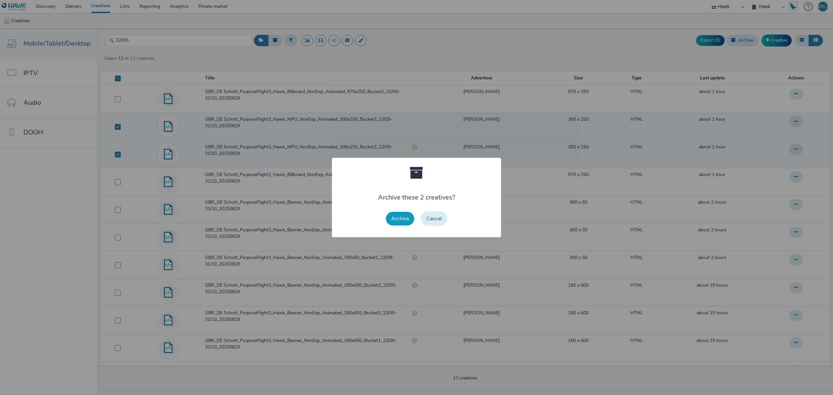
click at [403, 221] on button "Archive" at bounding box center [400, 219] width 28 height 14
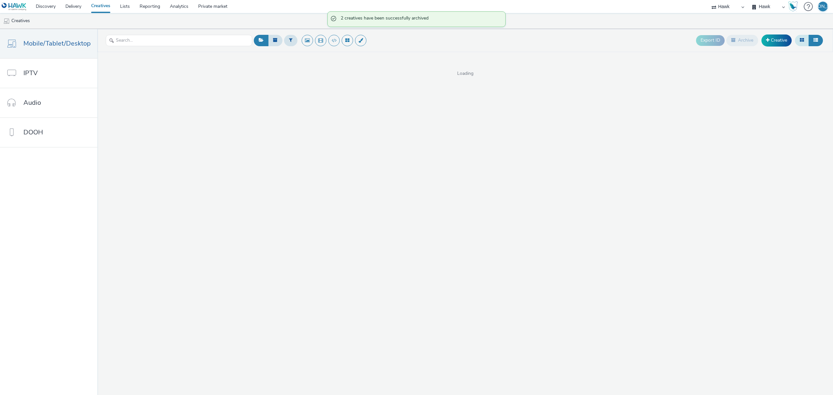
click at [802, 38] on icon at bounding box center [802, 40] width 4 height 5
click at [831, 173] on div "Export ID Archive Creative Loading" at bounding box center [465, 212] width 736 height 366
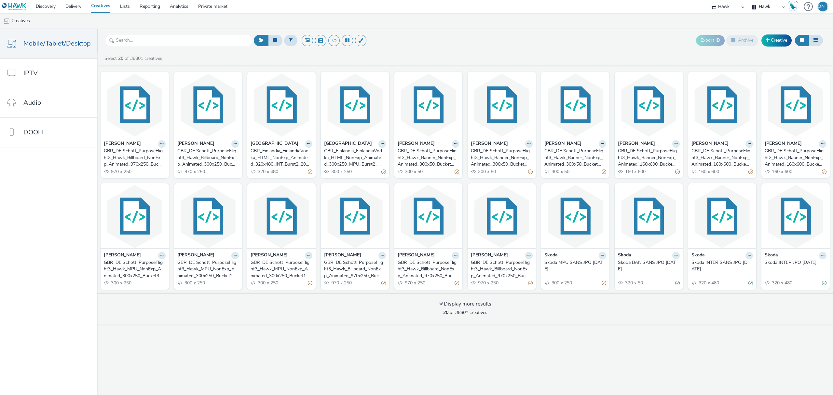
click at [158, 145] on div at bounding box center [161, 143] width 7 height 7
click at [158, 146] on button at bounding box center [161, 143] width 7 height 7
click at [148, 172] on link "Duplicate" at bounding box center [141, 168] width 49 height 13
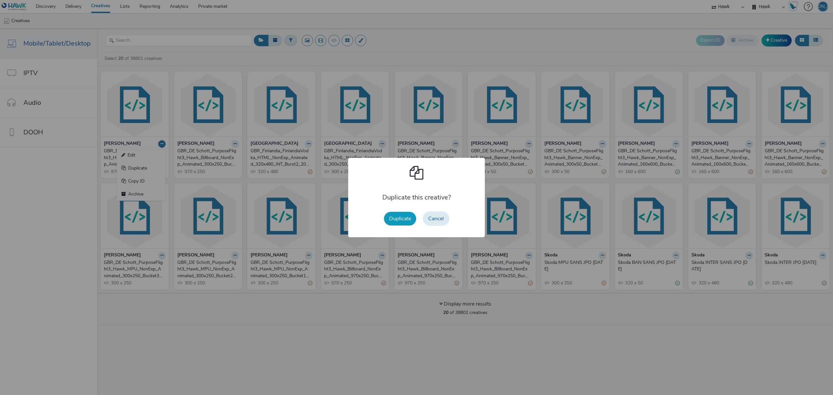
click at [403, 221] on button "Duplicate" at bounding box center [400, 219] width 32 height 14
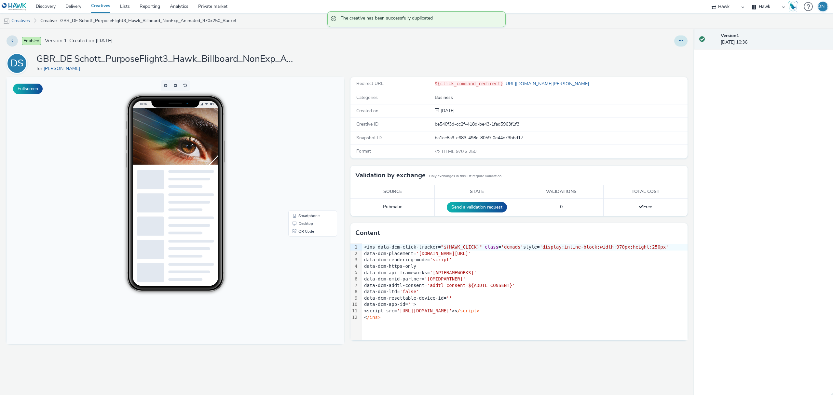
click at [687, 41] on button at bounding box center [680, 40] width 13 height 11
click at [675, 51] on link "Edit" at bounding box center [663, 54] width 49 height 13
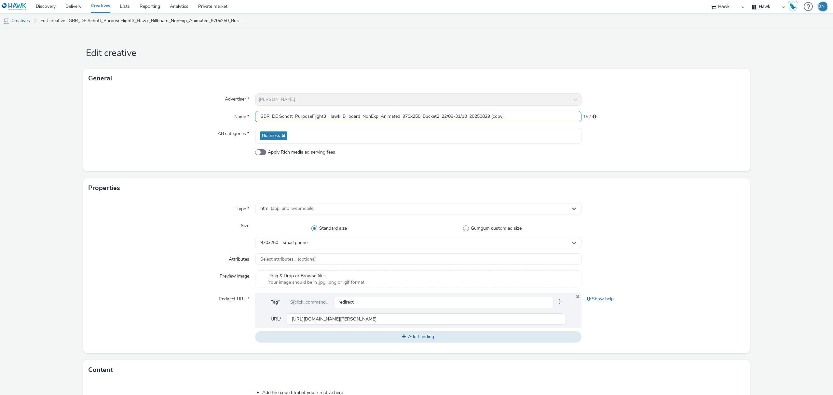
click at [439, 116] on input "GBR_DE Schott_PurposeFlight3_Hawk_Billboard_NonExp_Animated_970x250_Bucket2_22/…" at bounding box center [418, 116] width 326 height 11
drag, startPoint x: 494, startPoint y: 116, endPoint x: 555, endPoint y: 110, distance: 61.5
click at [555, 110] on div "Advertiser * [PERSON_NAME] Name * GBR_DE Schott_PurposeFlight3_Hawk_Billboard_N…" at bounding box center [416, 129] width 666 height 83
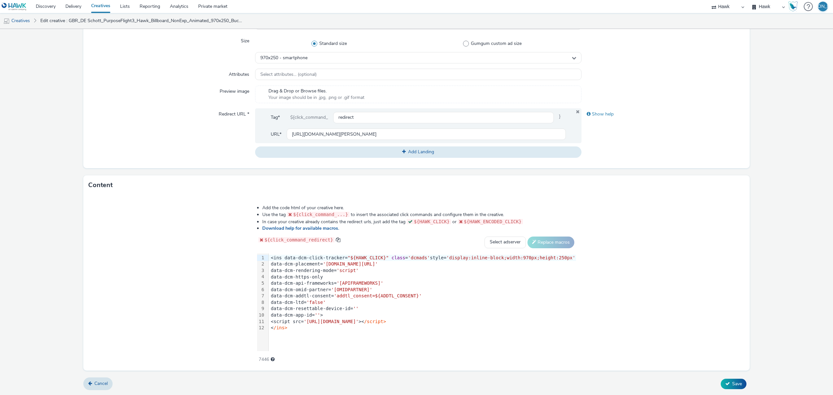
type input "GBR_DE Schott_PurposeFlight3_Hawk_Billboard_NonExp_Animated_970x250_Bucket3_22/…"
drag, startPoint x: 389, startPoint y: 334, endPoint x: 383, endPoint y: 328, distance: 7.6
click at [383, 328] on div "99 1 2 3 4 5 6 7 8 9 10 11 12 › <ins data-dcm-click-tracker= "${HAWK_CLICK}" cl…" at bounding box center [416, 302] width 319 height 98
drag, startPoint x: 383, startPoint y: 328, endPoint x: 251, endPoint y: 178, distance: 199.9
click at [251, 178] on div "Content Add the code html of your creative here. Use the tag ${click_command_..…" at bounding box center [416, 272] width 666 height 195
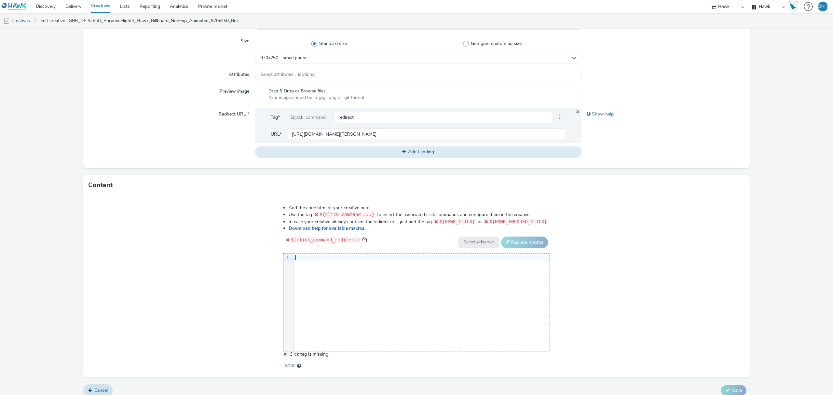
click at [427, 333] on div "9 1 ›" at bounding box center [416, 302] width 266 height 98
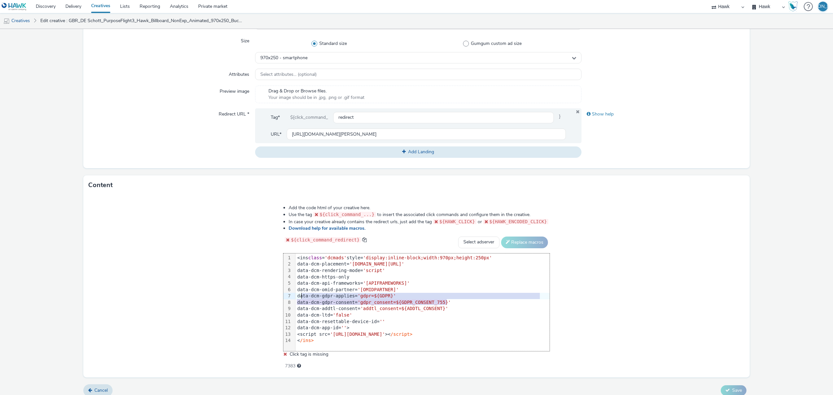
drag, startPoint x: 460, startPoint y: 299, endPoint x: 296, endPoint y: 297, distance: 164.0
click at [296, 297] on div "<ins class = 'dcmads' style= 'display:inline-block;width:970px;height:250px' da…" at bounding box center [422, 299] width 254 height 92
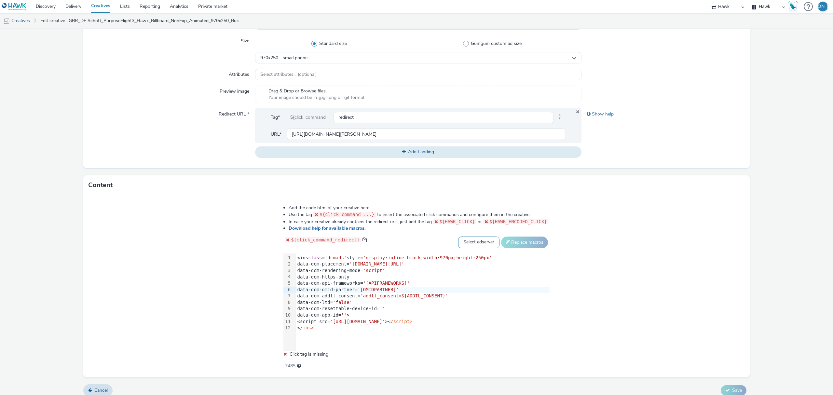
click at [466, 245] on select "Select adserver Sizmek DCM Adform Sting" at bounding box center [478, 243] width 41 height 12
select select "dcm"
click at [458, 237] on select "Select adserver Sizmek DCM Adform Sting" at bounding box center [478, 243] width 41 height 12
click at [526, 245] on button "Replace macros" at bounding box center [524, 243] width 47 height 12
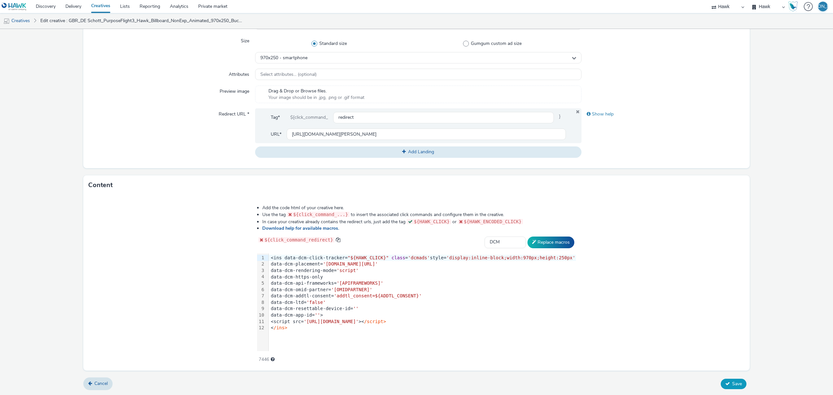
click at [724, 380] on button "Save" at bounding box center [734, 384] width 26 height 10
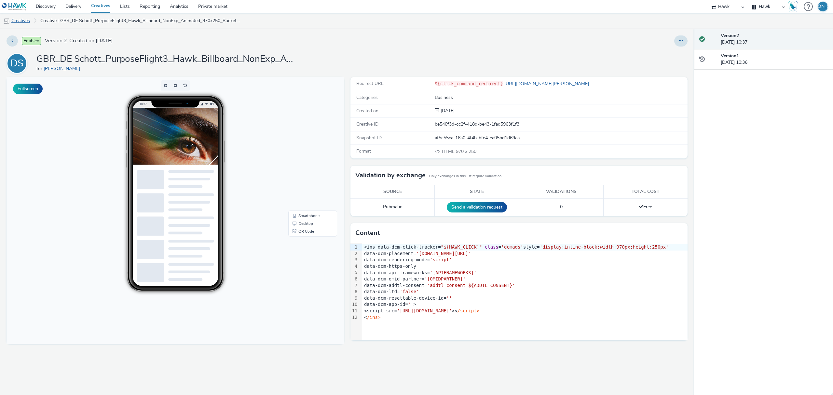
click at [28, 22] on link "Creatives" at bounding box center [16, 21] width 33 height 16
click at [682, 42] on icon at bounding box center [681, 40] width 4 height 5
click at [680, 50] on link "Edit" at bounding box center [663, 54] width 49 height 13
click at [684, 46] on button at bounding box center [680, 40] width 13 height 11
click at [683, 52] on link "Edit" at bounding box center [663, 54] width 49 height 13
